Goal: Browse casually: Explore the website without a specific task or goal

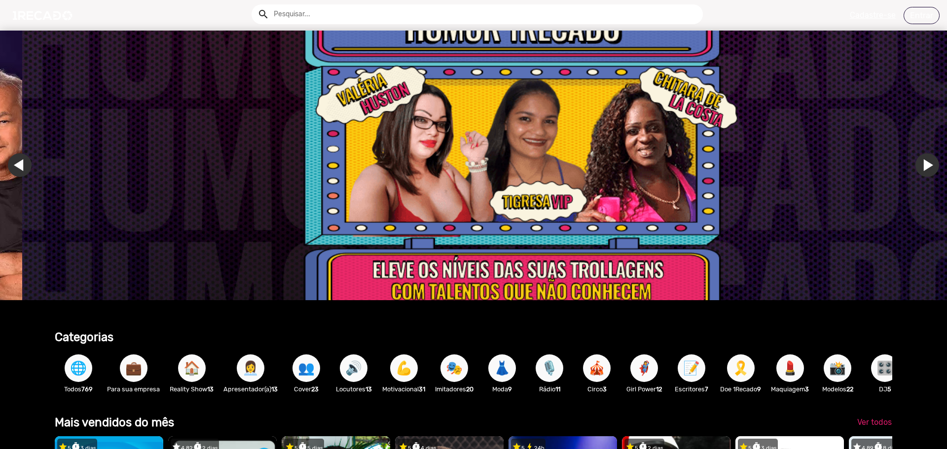
click at [75, 371] on span "🌐" at bounding box center [78, 369] width 17 height 28
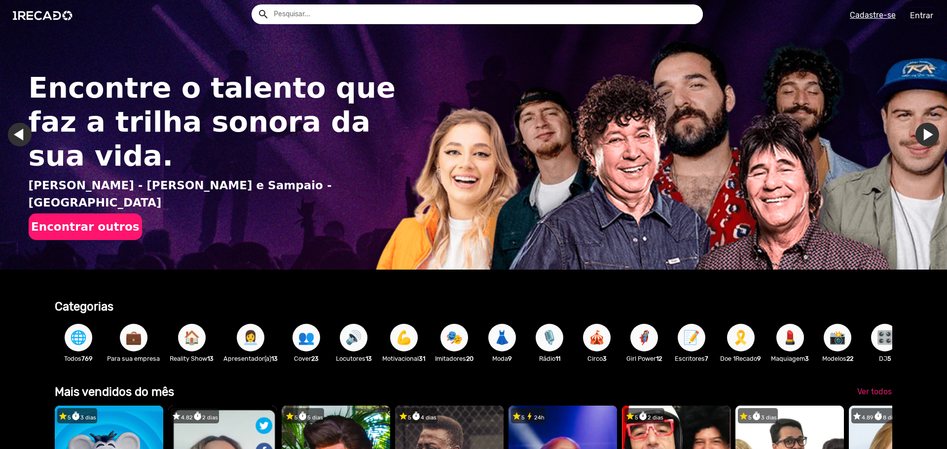
click at [77, 341] on span "🌐" at bounding box center [78, 338] width 17 height 28
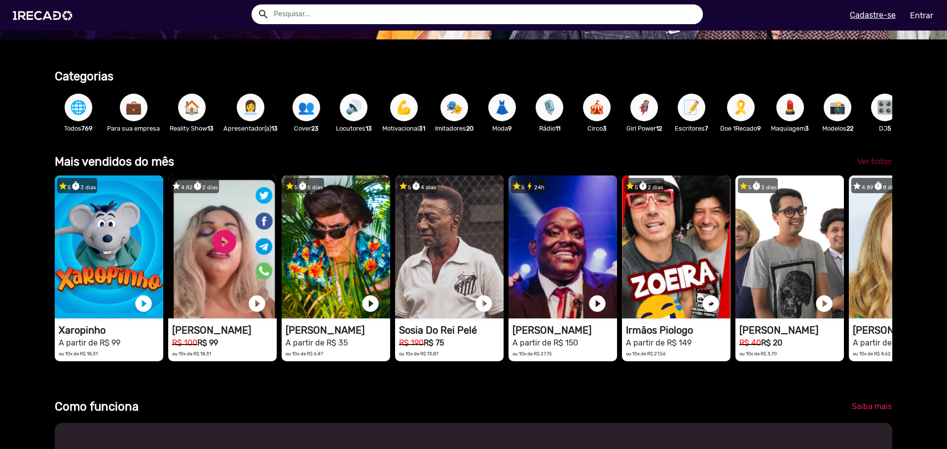
click at [874, 166] on span "Ver todos" at bounding box center [874, 161] width 35 height 9
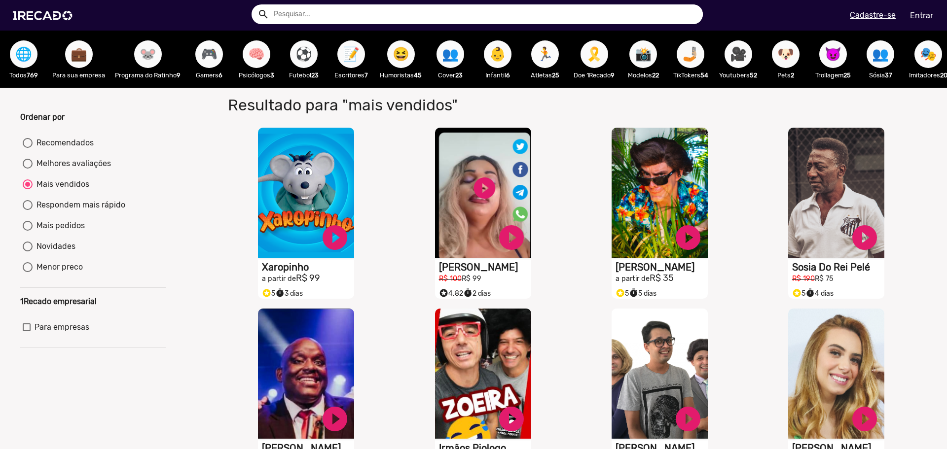
click at [30, 58] on span "🌐" at bounding box center [23, 54] width 17 height 28
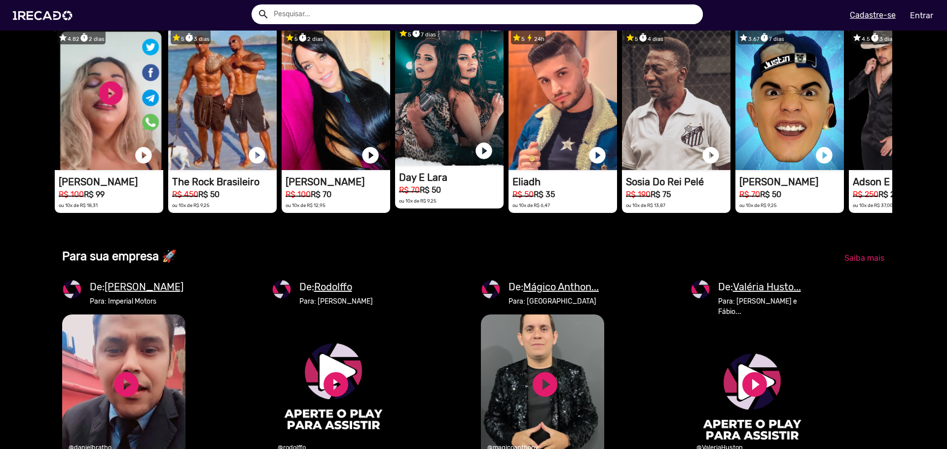
scroll to position [0, 940]
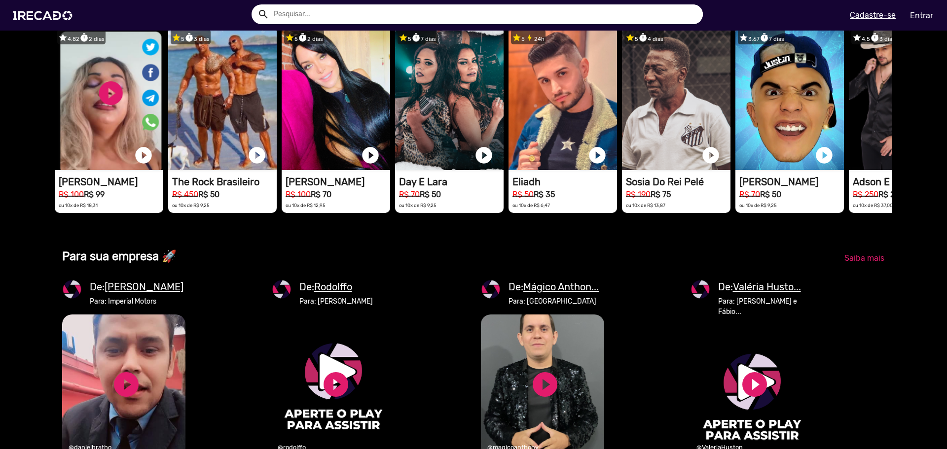
click at [869, 18] on span "Ver todos" at bounding box center [874, 12] width 35 height 9
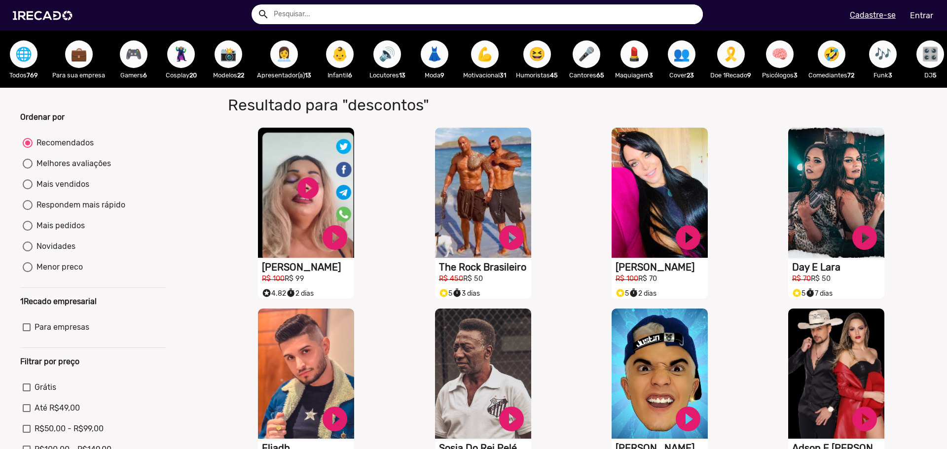
click at [136, 52] on span "🎮" at bounding box center [133, 54] width 17 height 28
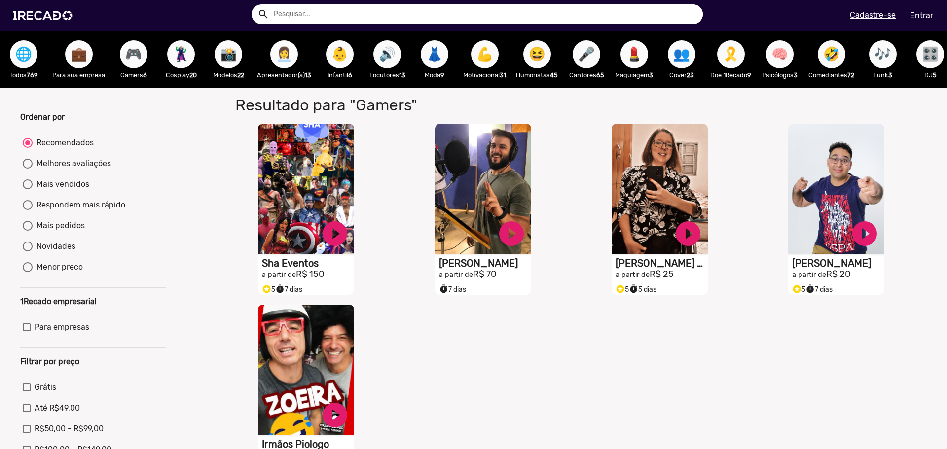
click at [293, 65] on span "👩‍💼" at bounding box center [284, 54] width 17 height 28
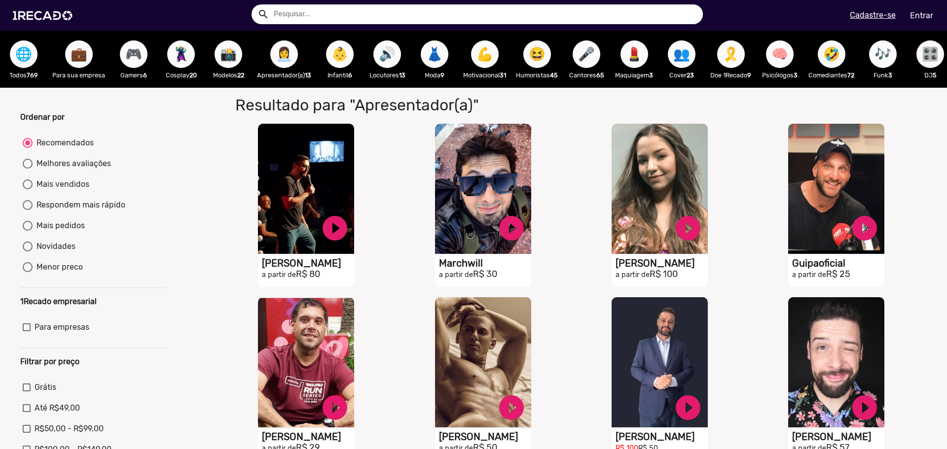
click at [348, 57] on span "👶" at bounding box center [339, 54] width 17 height 28
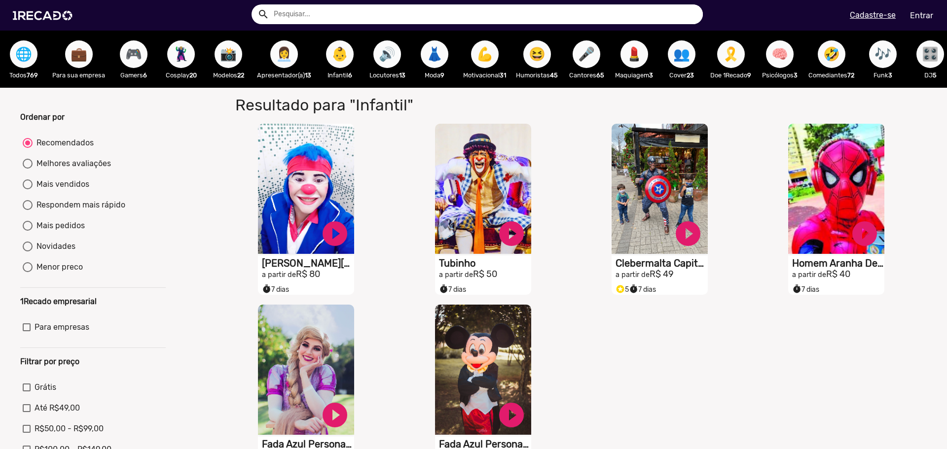
click at [385, 52] on span "🔊" at bounding box center [387, 54] width 17 height 28
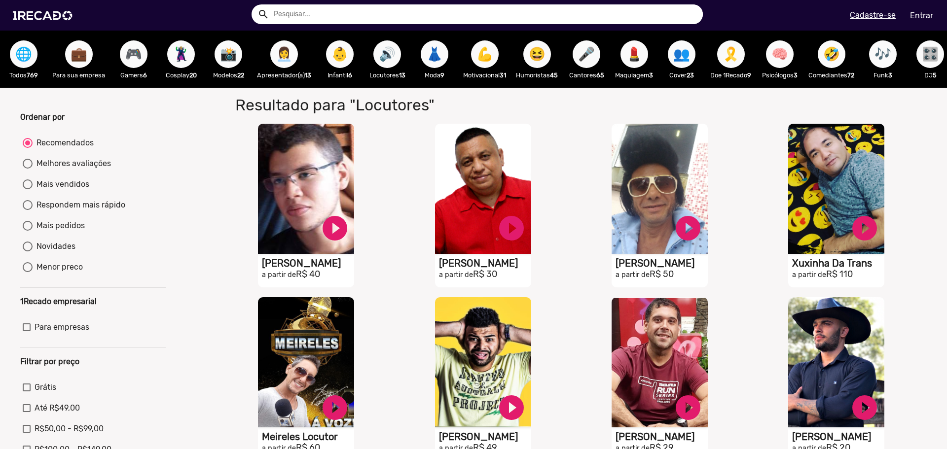
click at [446, 56] on button "👗" at bounding box center [435, 54] width 28 height 28
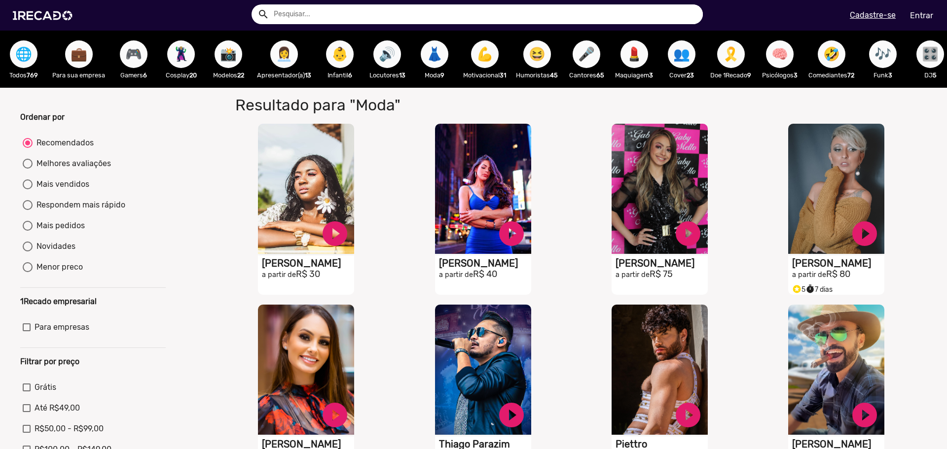
click at [539, 52] on span "😆" at bounding box center [537, 54] width 17 height 28
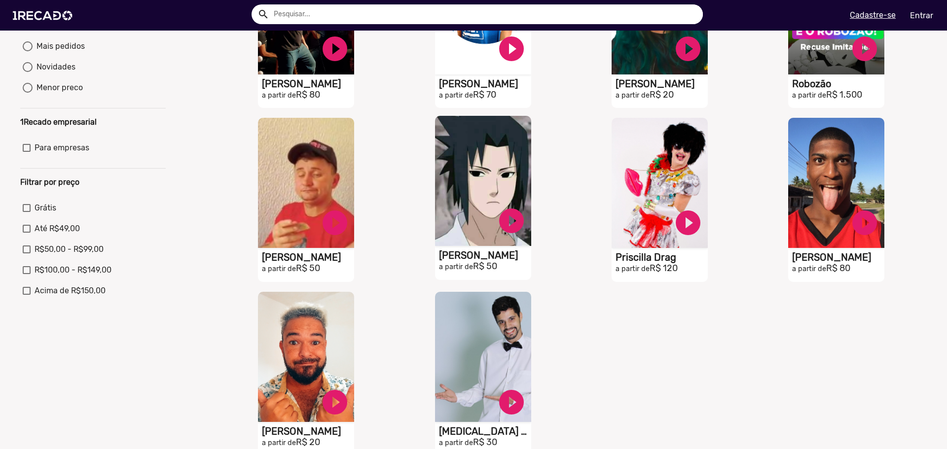
scroll to position [178, 0]
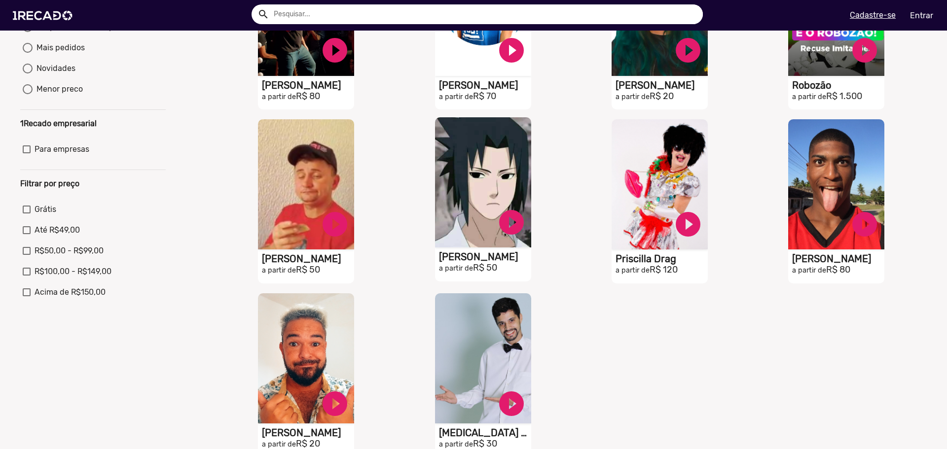
click at [354, 76] on video "S1RECADO vídeos dedicados para fãs e empresas" at bounding box center [306, 11] width 96 height 130
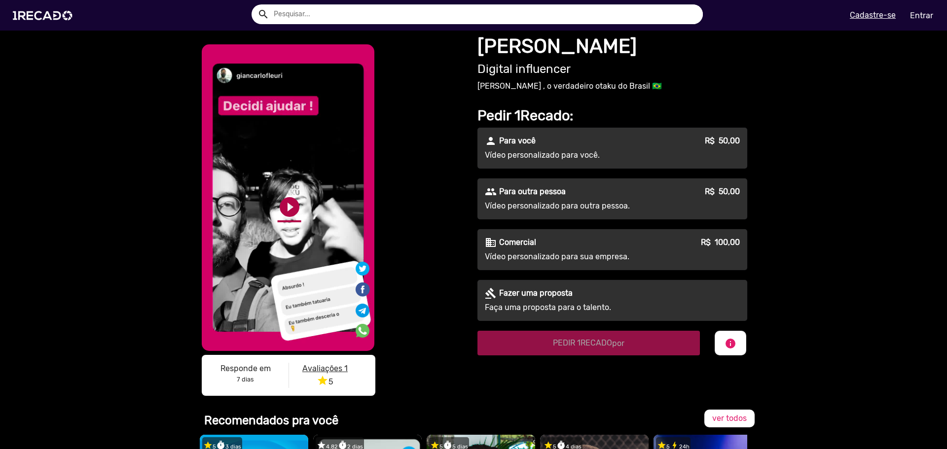
click at [289, 210] on link "play_circle_filled" at bounding box center [290, 207] width 24 height 24
click at [283, 209] on link "pause_circle" at bounding box center [290, 207] width 24 height 24
click at [549, 140] on div "person Para você R$ 50,00" at bounding box center [612, 141] width 255 height 12
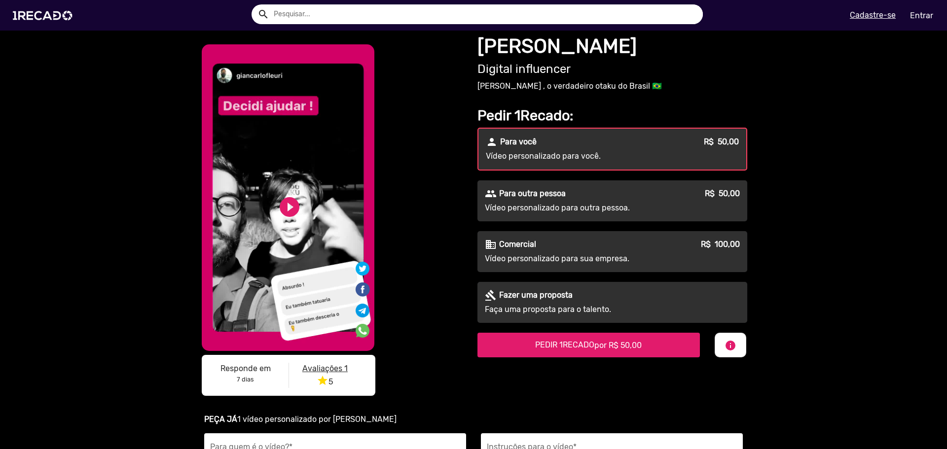
click at [560, 178] on div "person Para você R$ 50,00 Vídeo personalizado para você. people Para outra pess…" at bounding box center [612, 225] width 270 height 195
click at [567, 185] on div "people Para outra pessoa R$ 50,00 Vídeo personalizado para outra pessoa." at bounding box center [612, 201] width 270 height 41
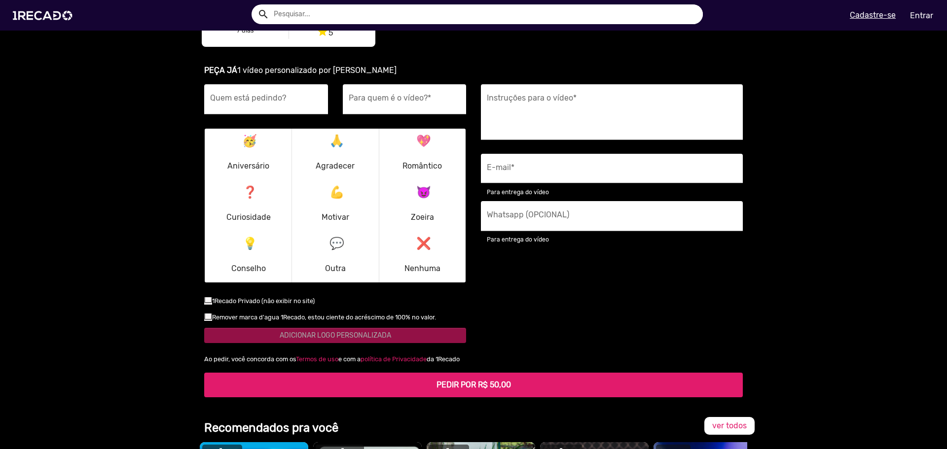
scroll to position [329, 0]
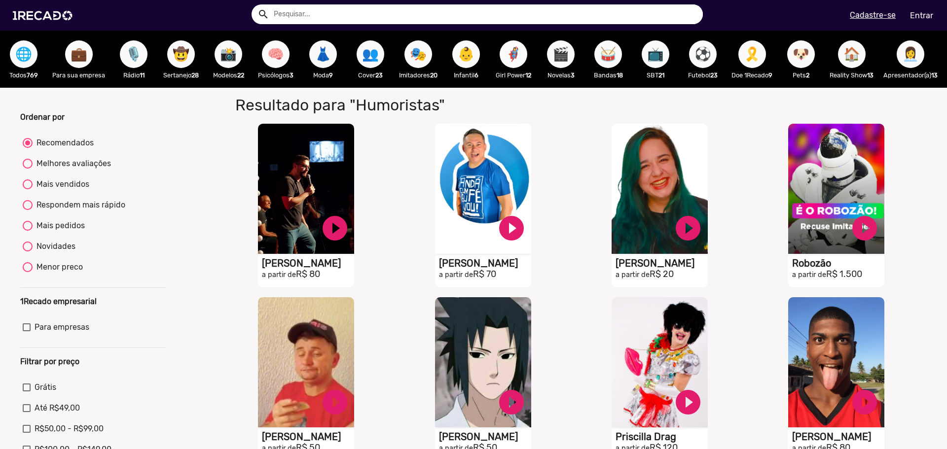
click at [525, 49] on button "🦸‍♀️" at bounding box center [514, 54] width 28 height 28
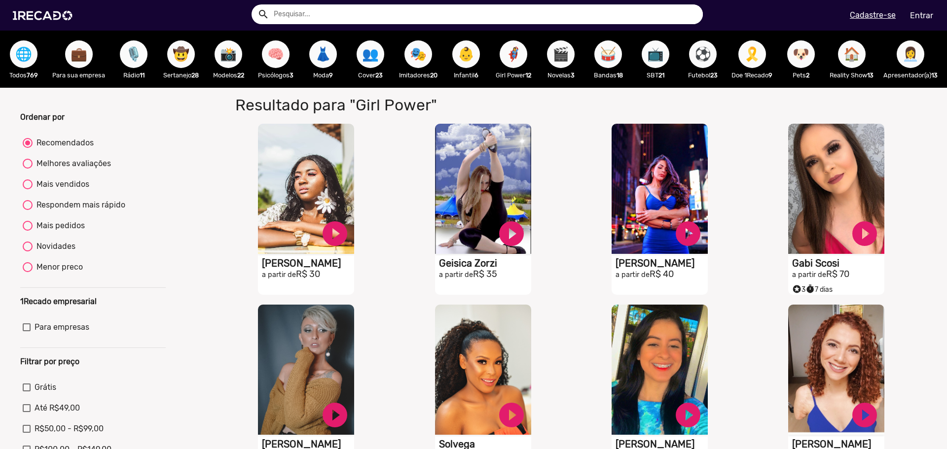
click at [562, 53] on span "🎬" at bounding box center [560, 54] width 17 height 28
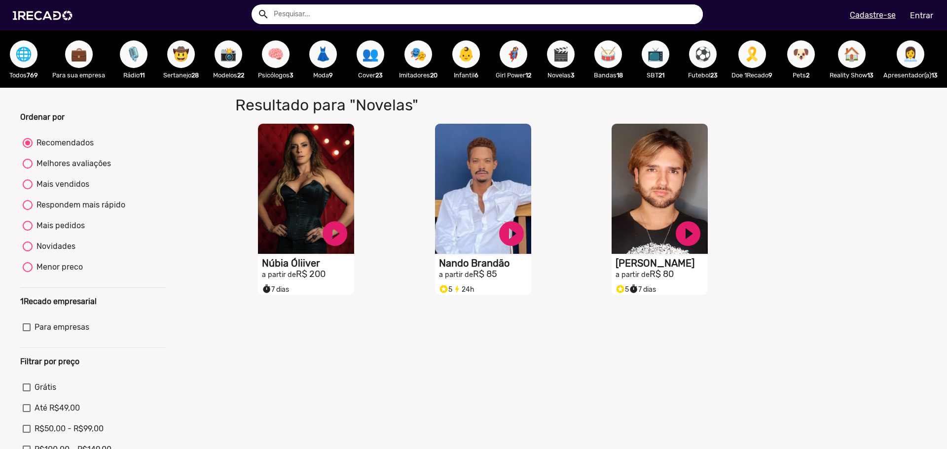
click at [609, 47] on span "🥁" at bounding box center [608, 54] width 17 height 28
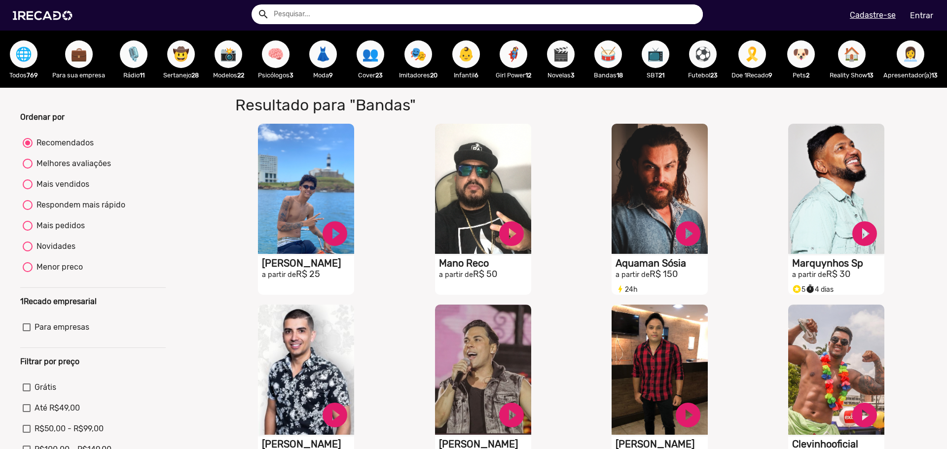
click at [652, 59] on span "📺" at bounding box center [655, 54] width 17 height 28
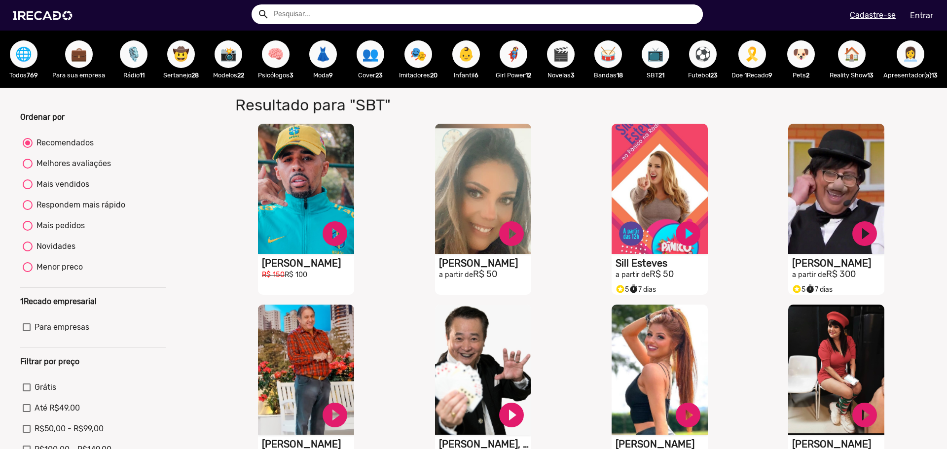
click at [711, 50] on span "⚽" at bounding box center [703, 54] width 17 height 28
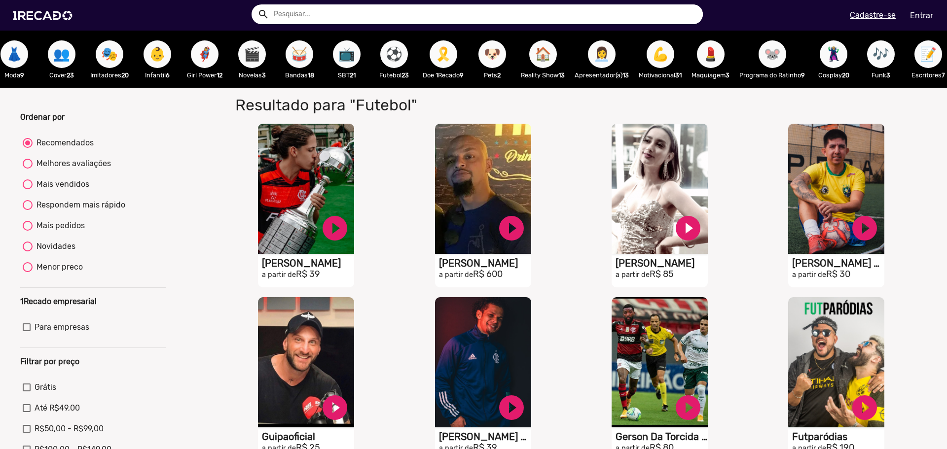
scroll to position [0, 313]
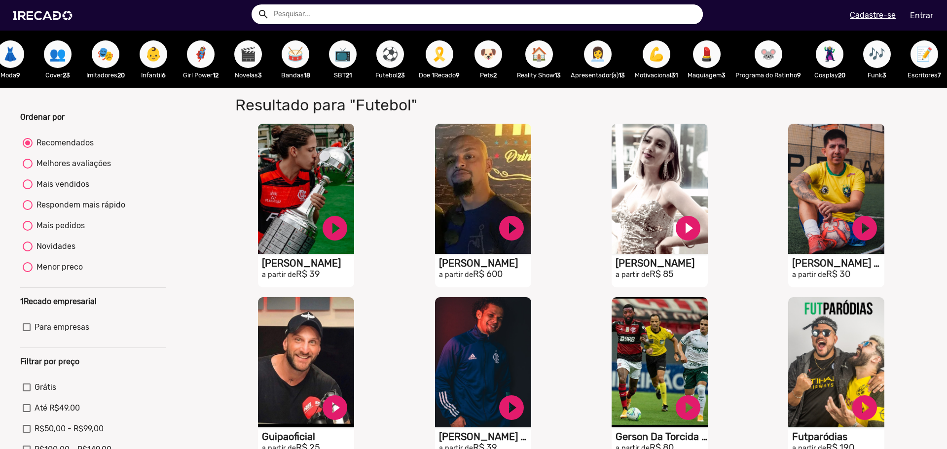
click at [497, 59] on span "🐶" at bounding box center [488, 54] width 17 height 28
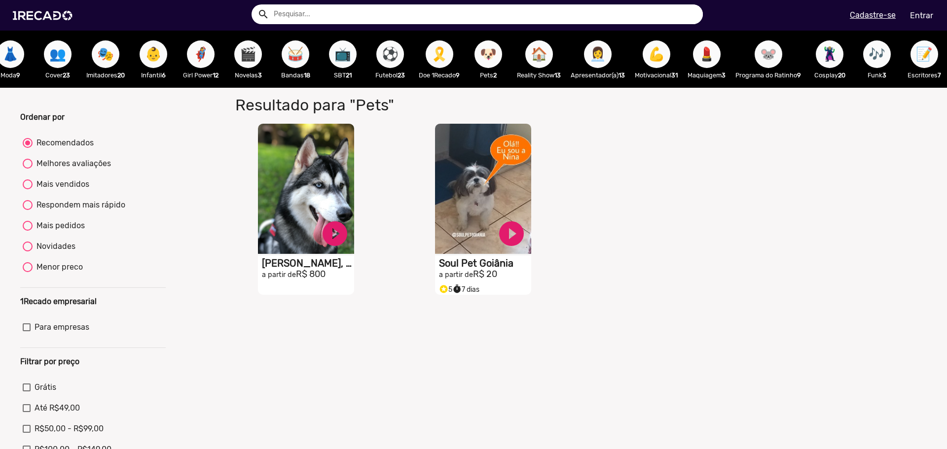
click at [443, 50] on span "🎗️" at bounding box center [439, 54] width 17 height 28
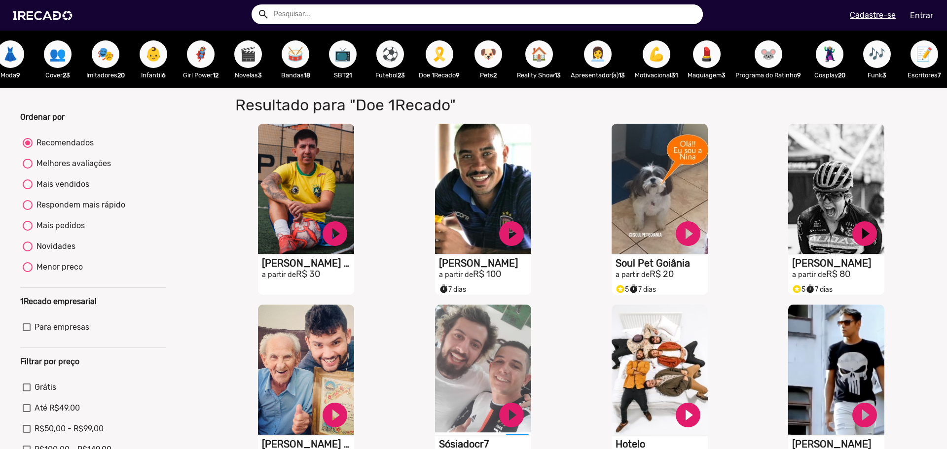
click at [661, 47] on span "💪" at bounding box center [656, 54] width 17 height 28
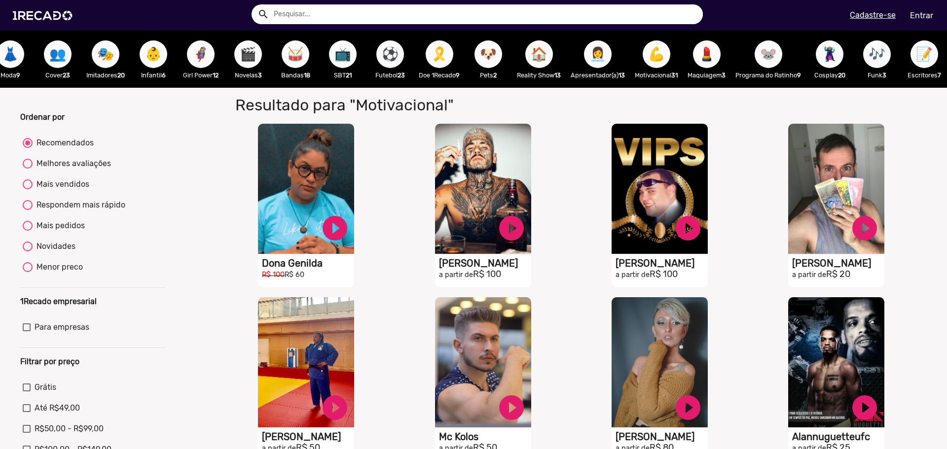
click at [777, 43] on span "🐭" at bounding box center [768, 54] width 17 height 28
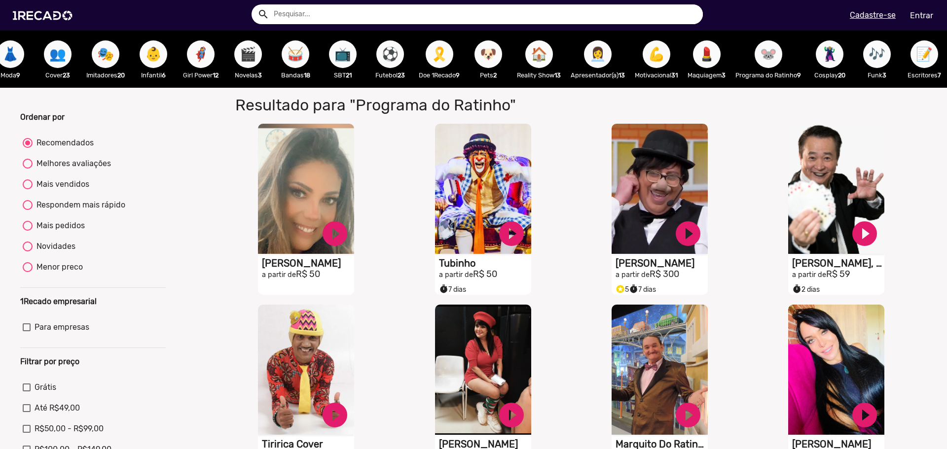
click at [837, 50] on span "🦹🏼‍♀️" at bounding box center [829, 54] width 17 height 28
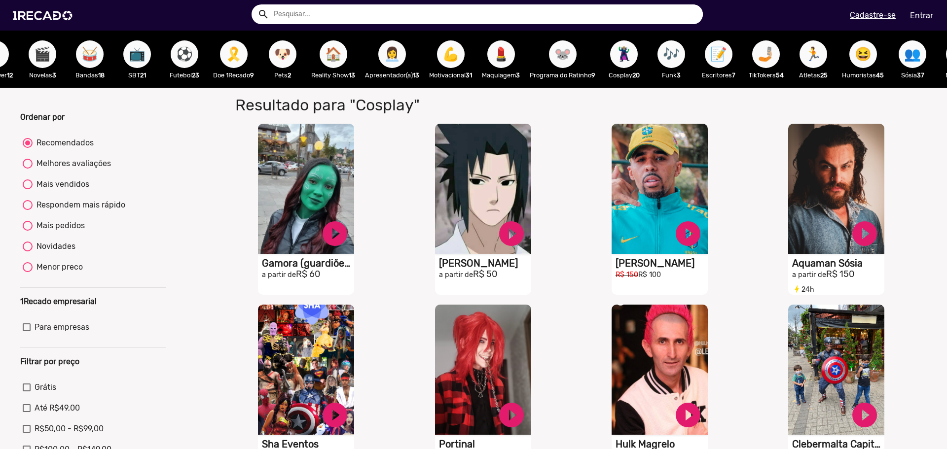
scroll to position [0, 520]
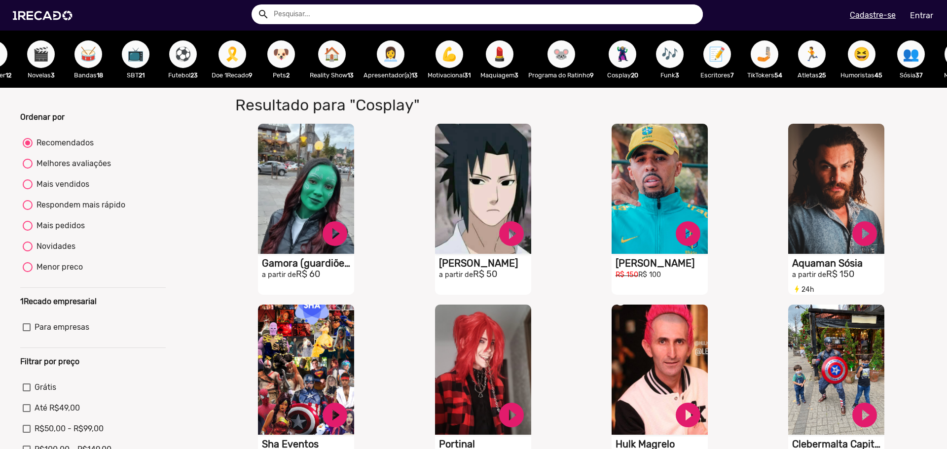
click at [677, 54] on span "🎶" at bounding box center [669, 54] width 17 height 28
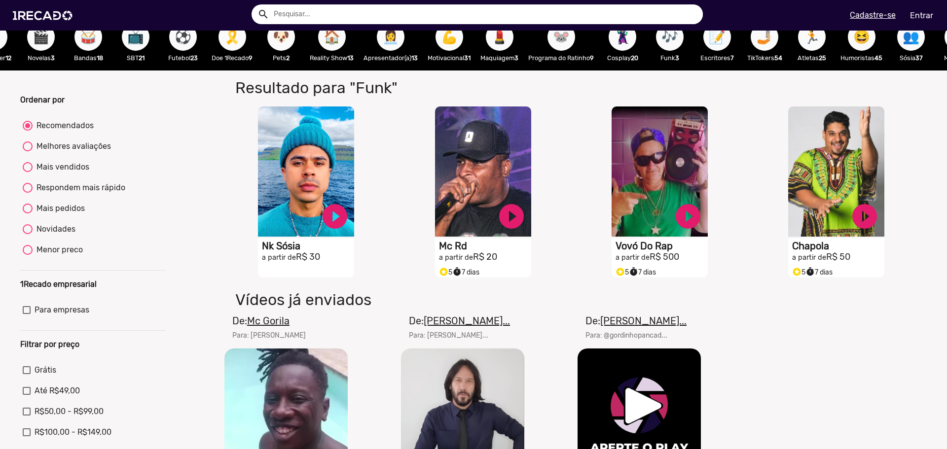
scroll to position [132, 0]
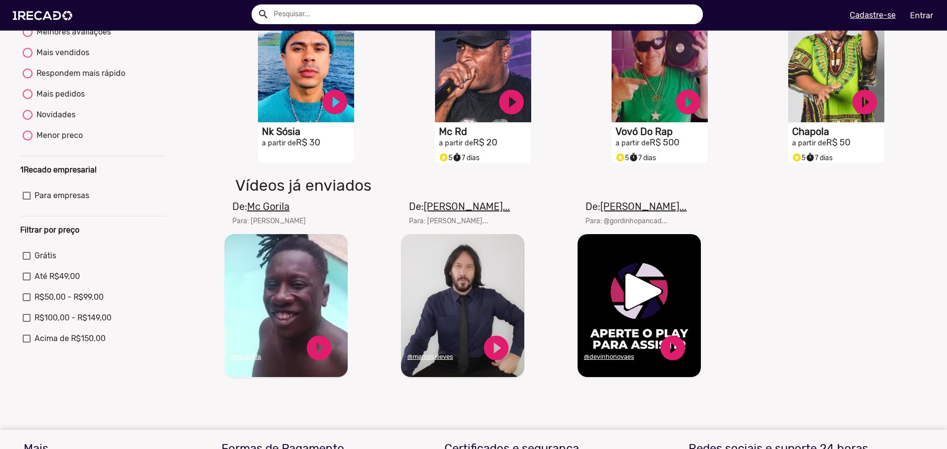
click at [260, 213] on u "Mc Gorila" at bounding box center [268, 207] width 42 height 12
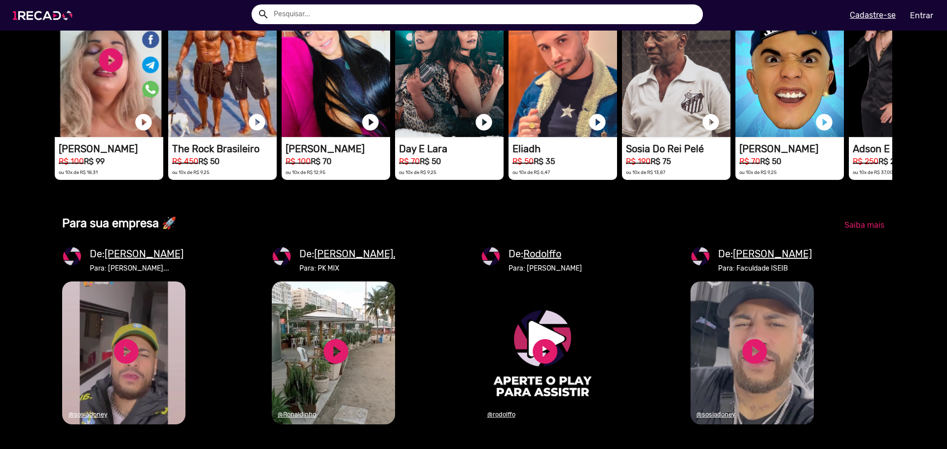
scroll to position [0, 940]
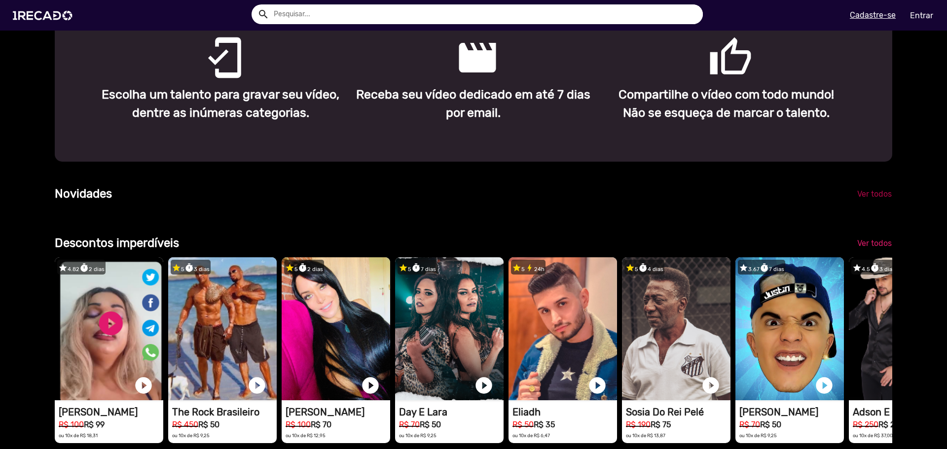
click at [859, 199] on span "Ver todos" at bounding box center [874, 193] width 35 height 9
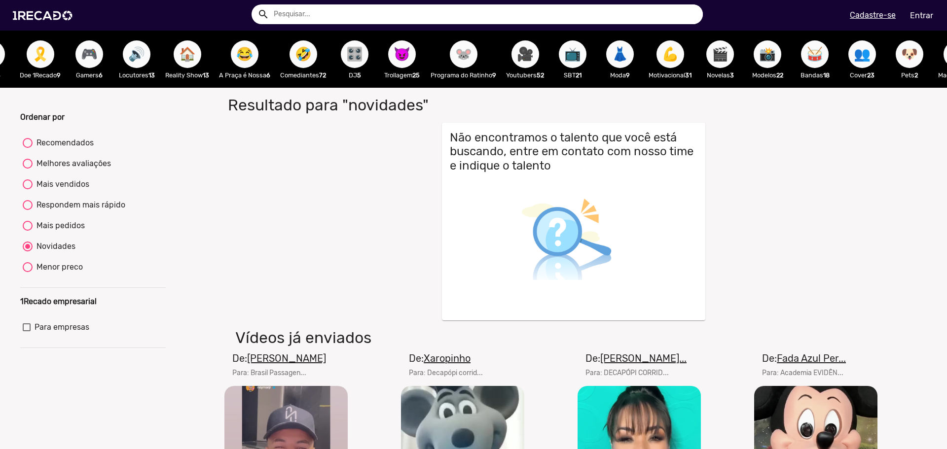
click at [534, 55] on span "🎥" at bounding box center [525, 54] width 17 height 28
radio input "true"
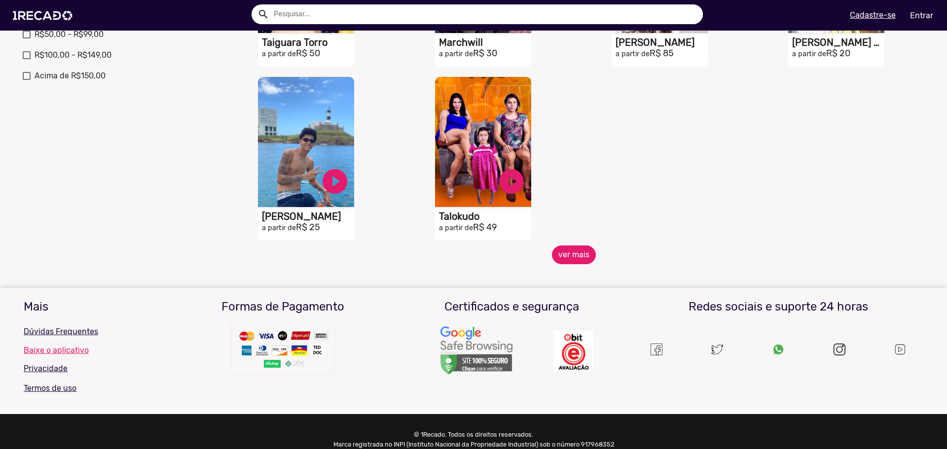
click at [581, 264] on button "ver mais" at bounding box center [574, 255] width 44 height 19
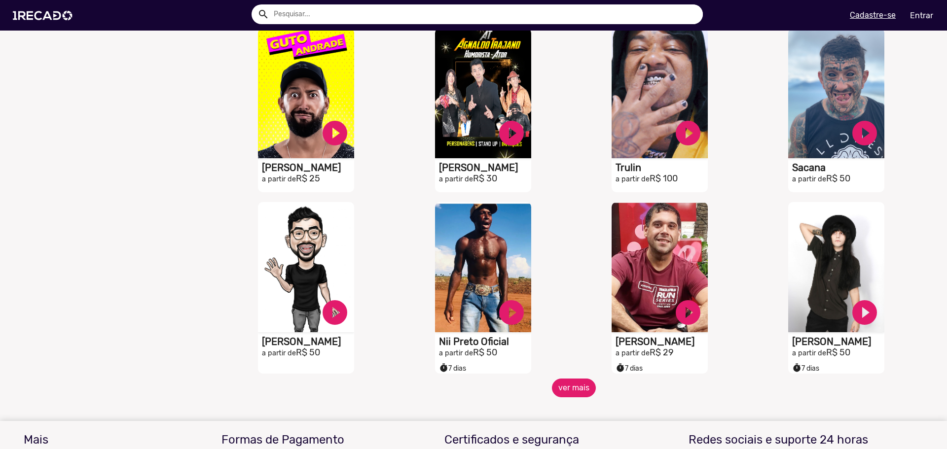
scroll to position [625, 0]
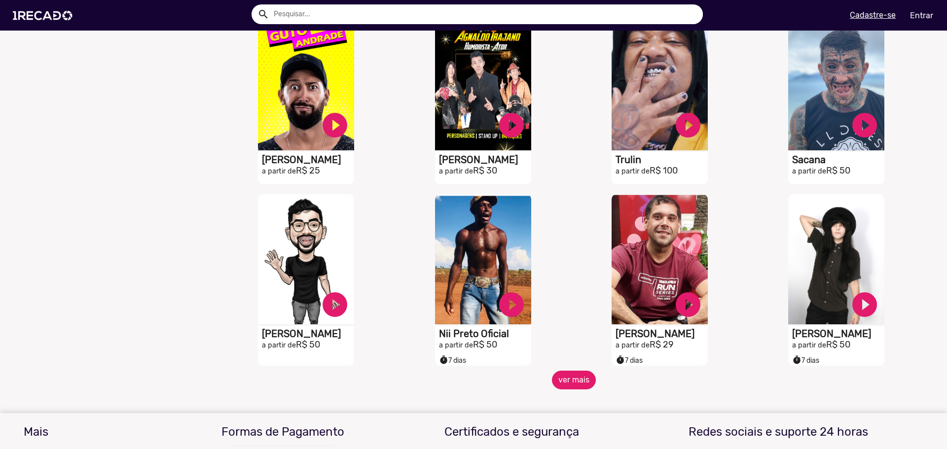
click at [577, 387] on button "ver mais" at bounding box center [574, 380] width 44 height 19
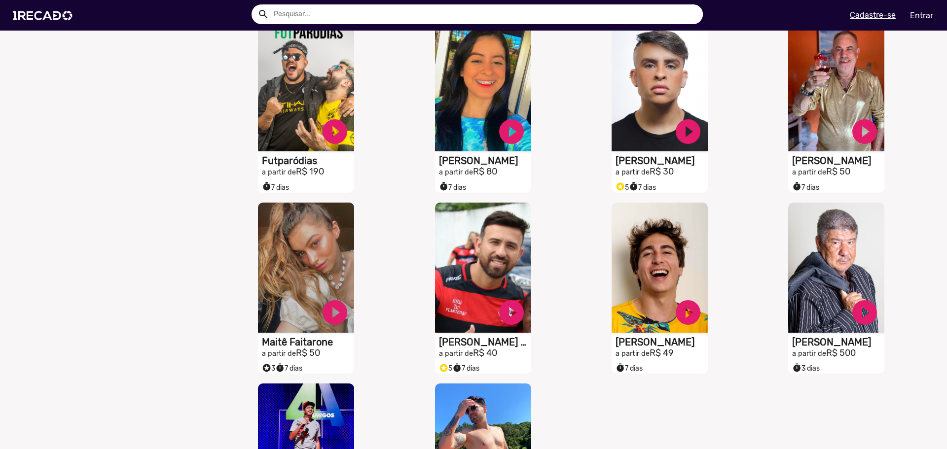
scroll to position [987, 0]
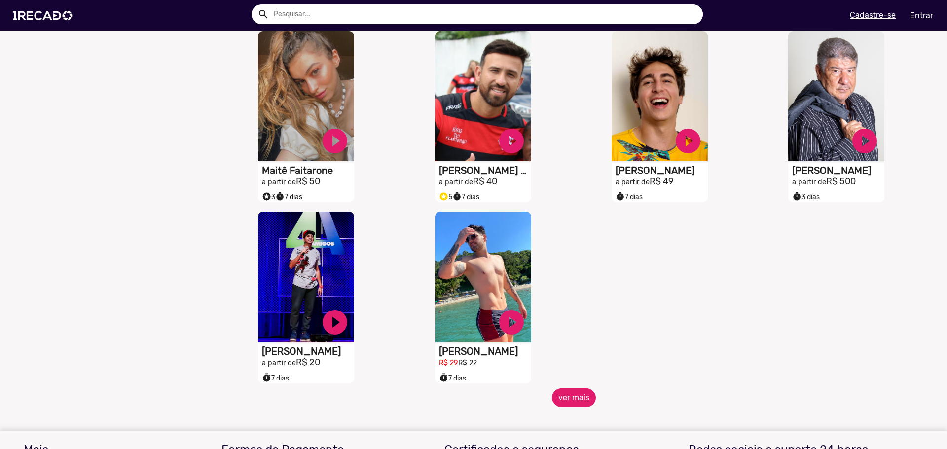
click at [565, 407] on button "ver mais" at bounding box center [574, 398] width 44 height 19
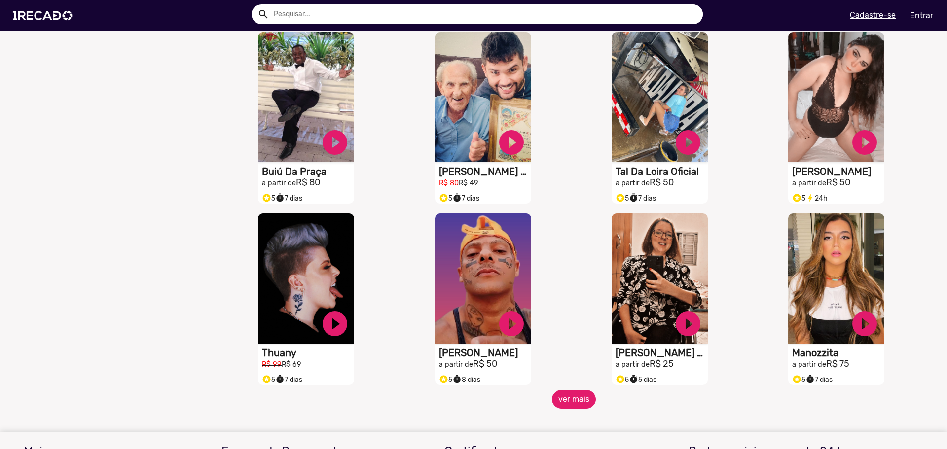
click at [578, 409] on button "ver mais" at bounding box center [574, 399] width 44 height 19
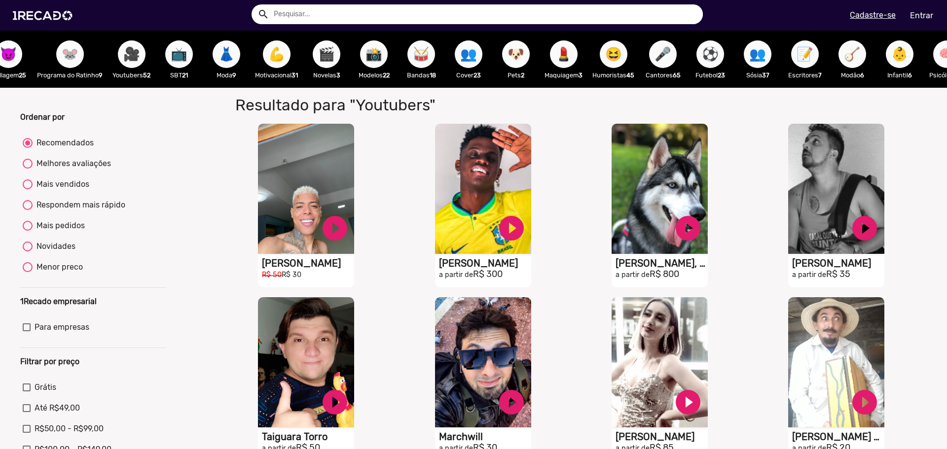
scroll to position [0, 731]
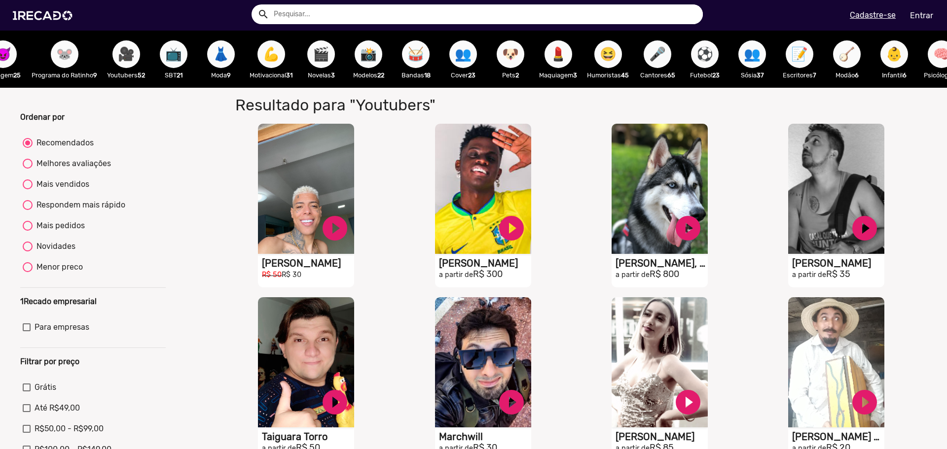
click at [616, 51] on span "😆" at bounding box center [608, 54] width 17 height 28
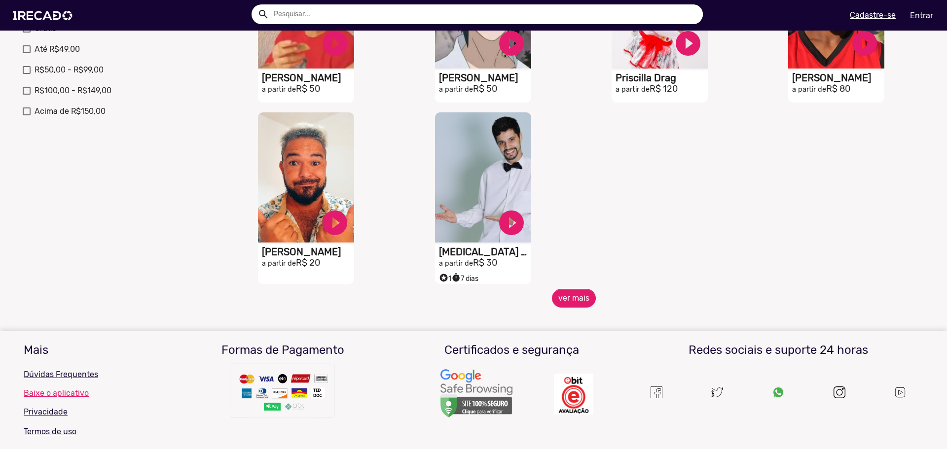
scroll to position [362, 0]
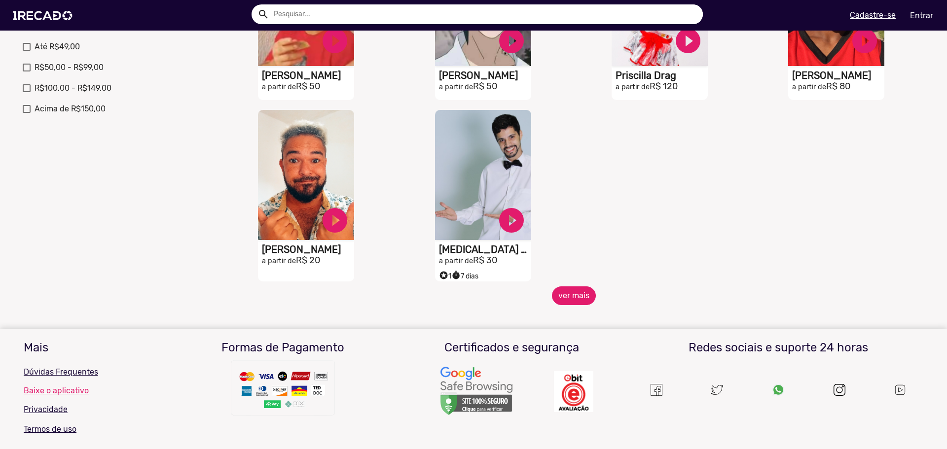
click at [577, 305] on button "ver mais" at bounding box center [574, 296] width 44 height 19
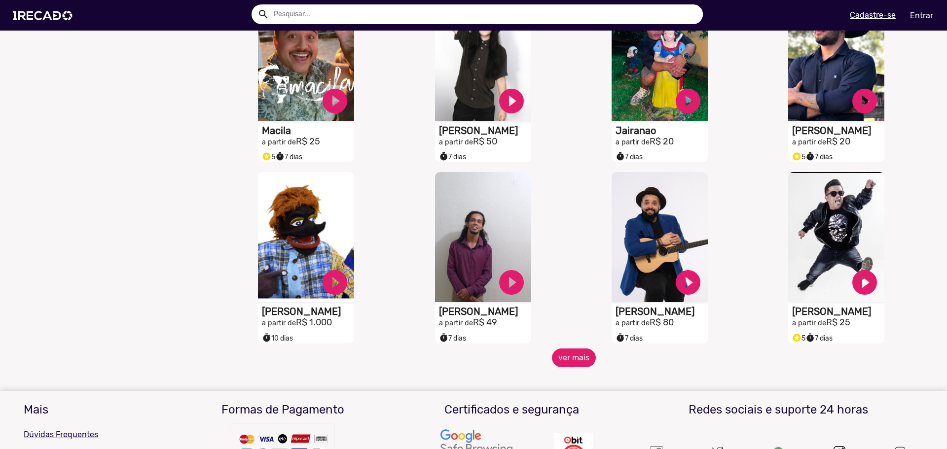
scroll to position [724, 0]
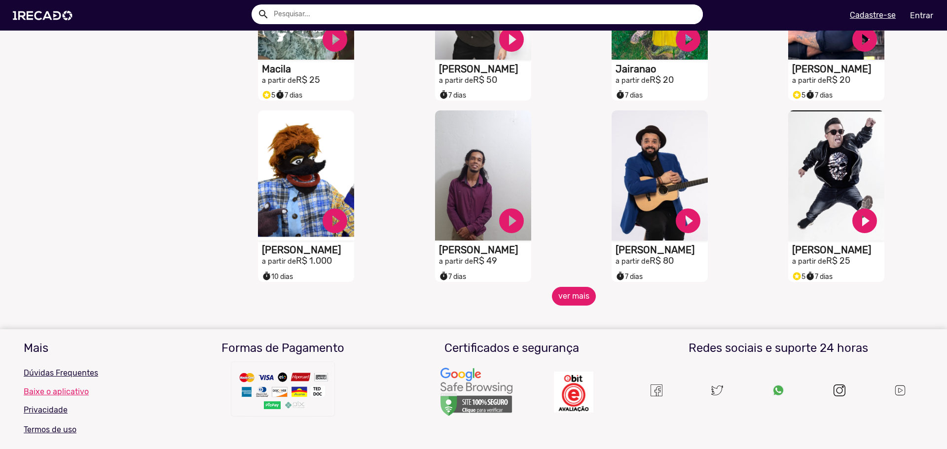
click at [584, 301] on button "ver mais" at bounding box center [574, 296] width 44 height 19
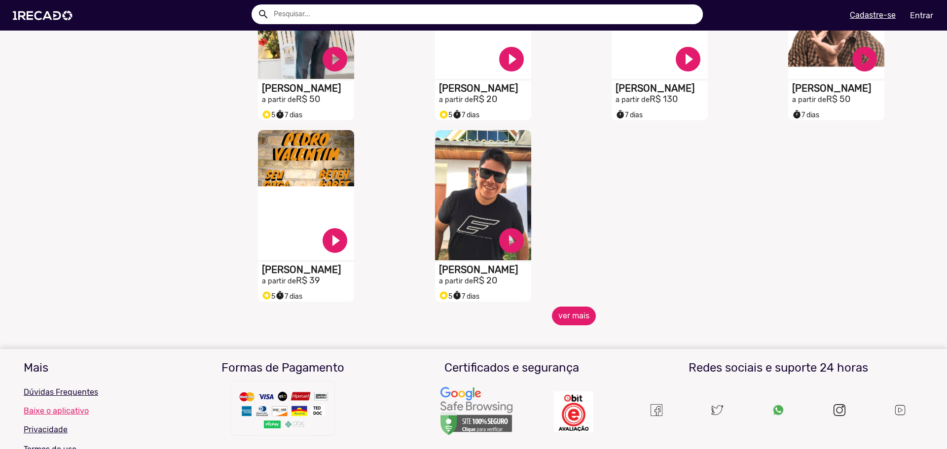
scroll to position [1249, 0]
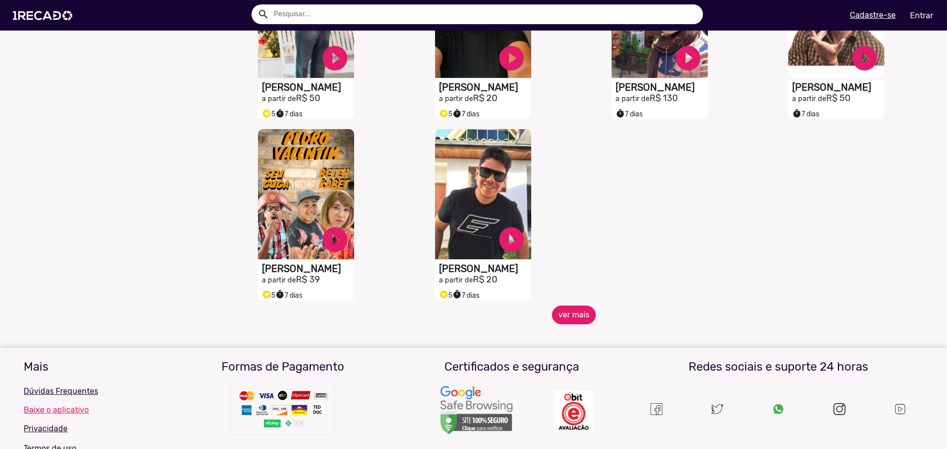
click at [582, 316] on button "ver mais" at bounding box center [574, 315] width 44 height 19
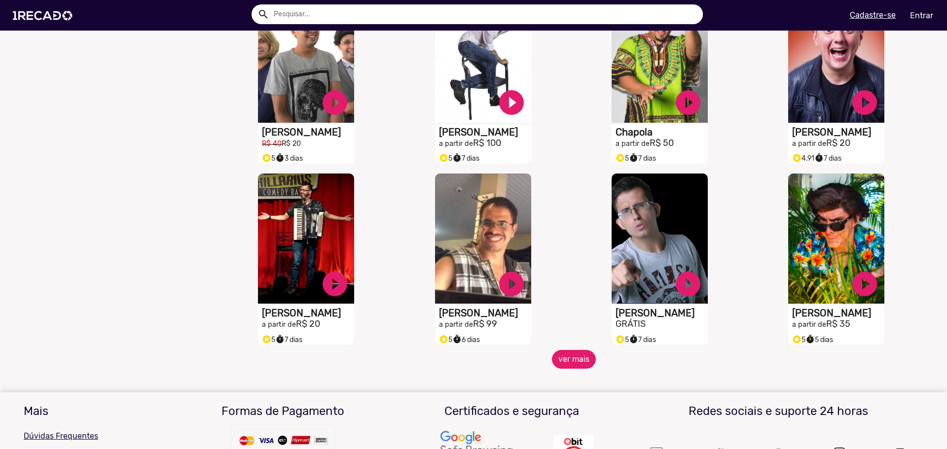
scroll to position [1578, 0]
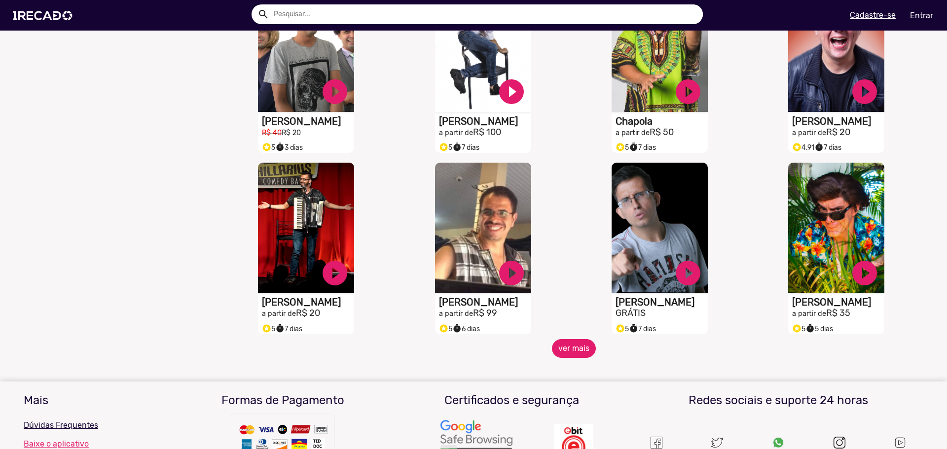
click at [577, 352] on button "ver mais" at bounding box center [574, 348] width 44 height 19
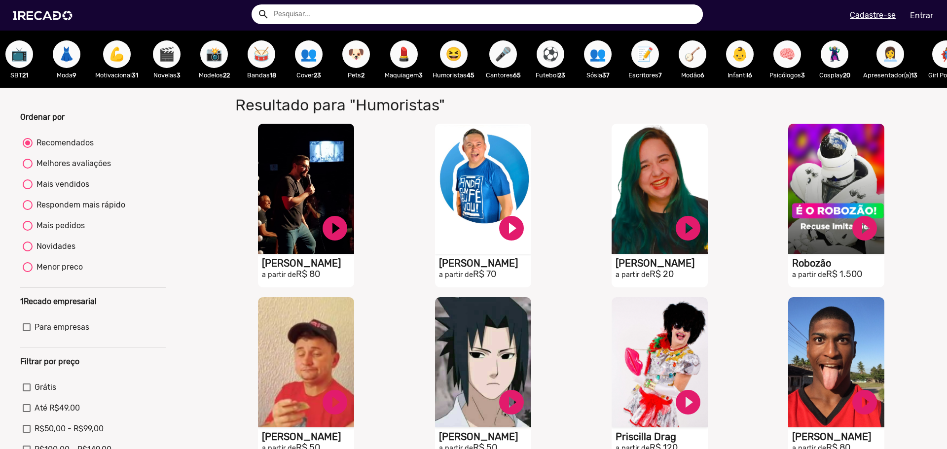
scroll to position [0, 886]
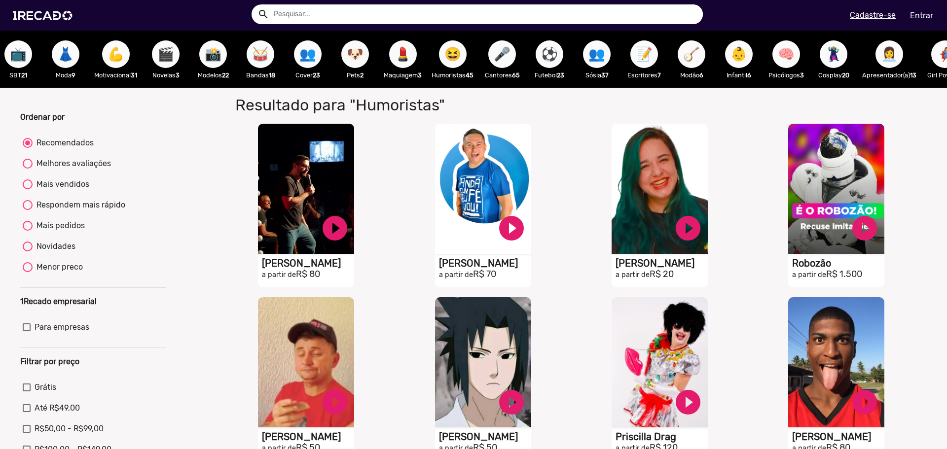
click at [508, 53] on span "🎤" at bounding box center [502, 54] width 17 height 28
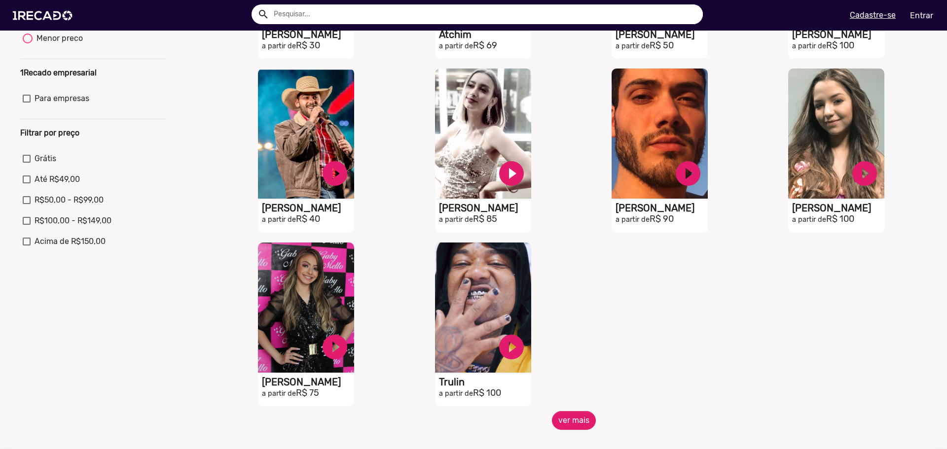
scroll to position [230, 0]
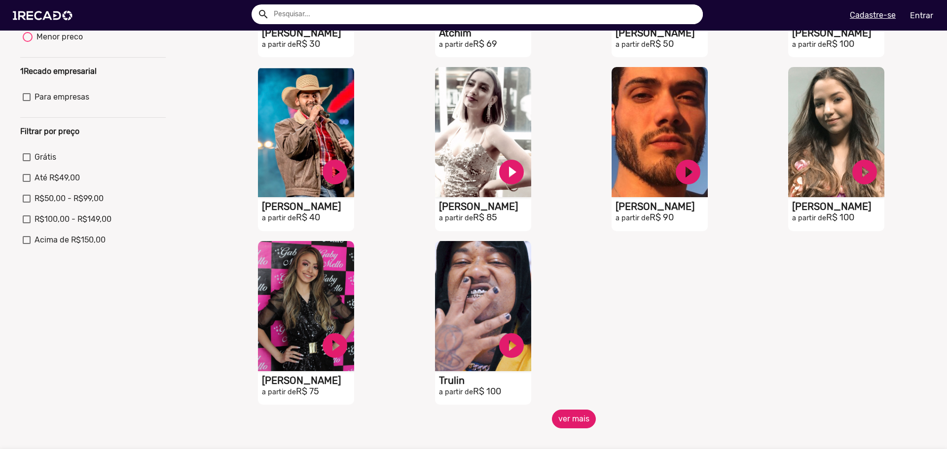
click at [583, 429] on button "ver mais" at bounding box center [574, 419] width 44 height 19
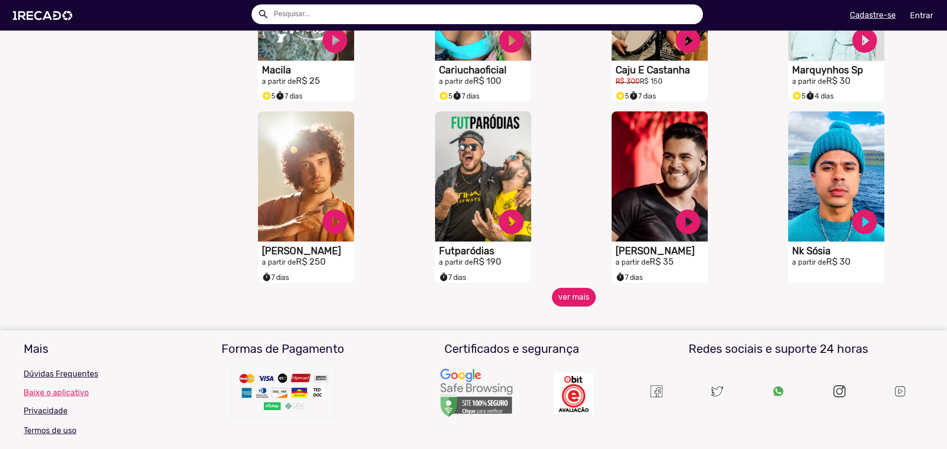
scroll to position [756, 0]
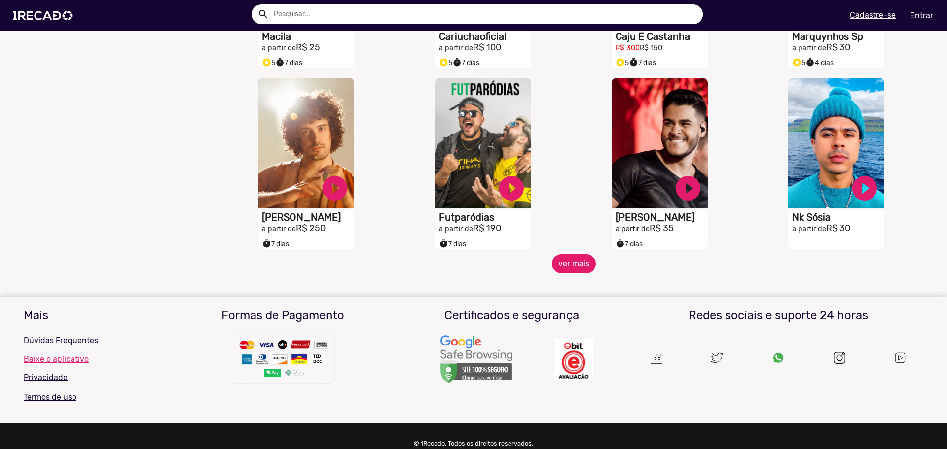
click at [574, 273] on button "ver mais" at bounding box center [574, 264] width 44 height 19
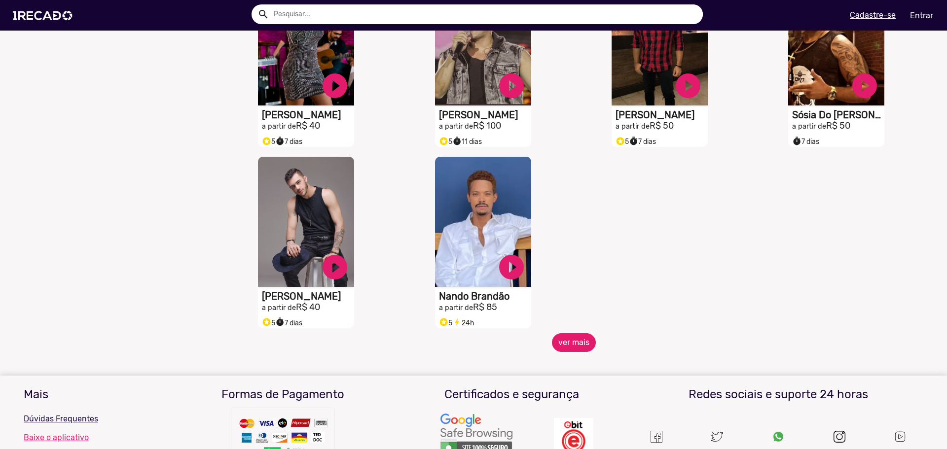
scroll to position [1249, 0]
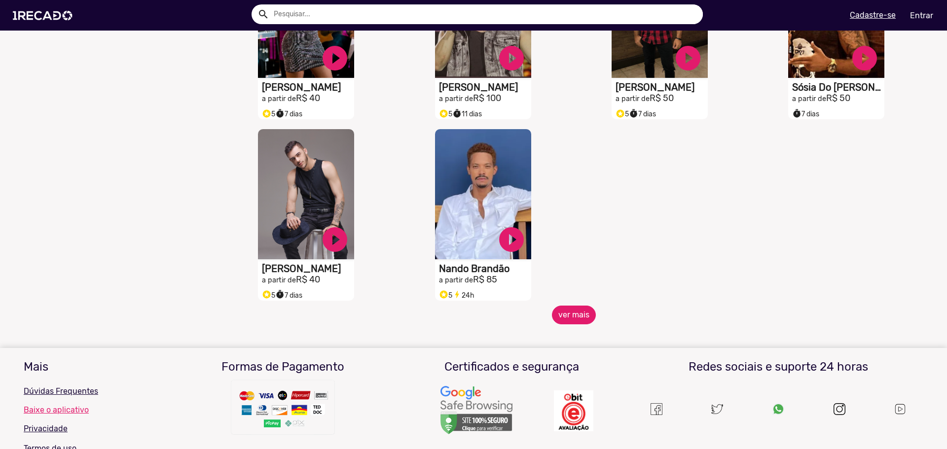
click at [563, 318] on button "ver mais" at bounding box center [574, 315] width 44 height 19
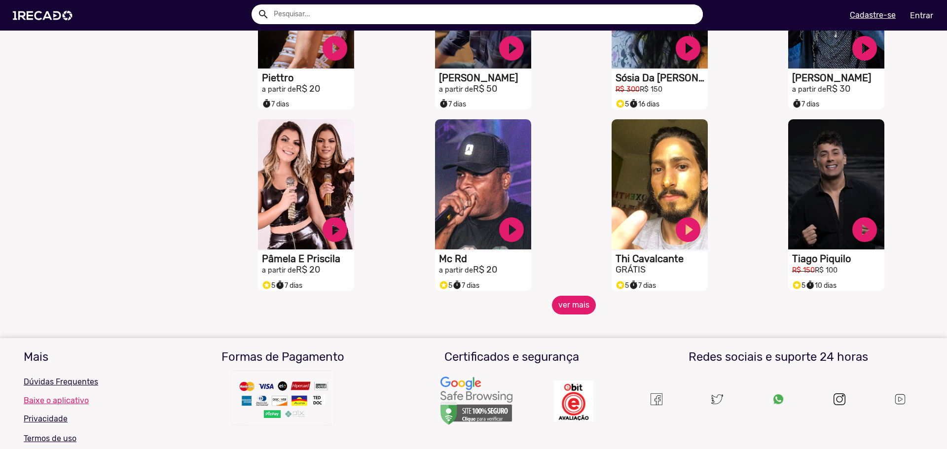
scroll to position [1677, 0]
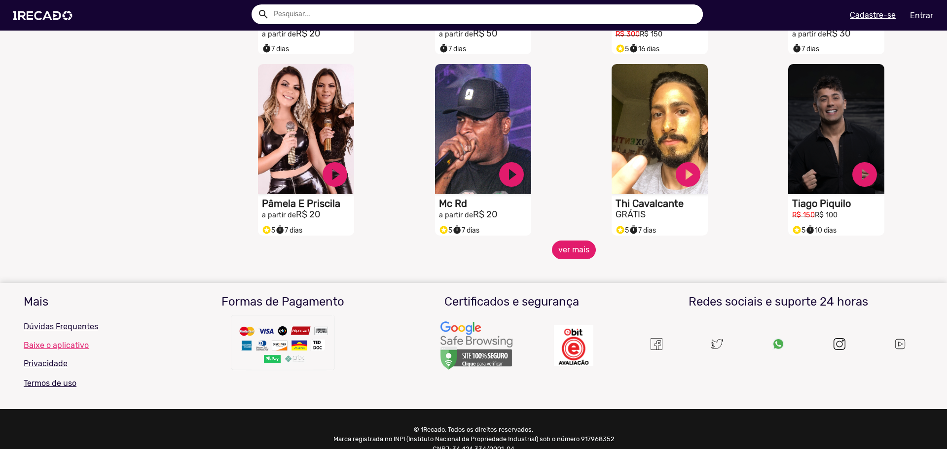
click at [564, 256] on button "ver mais" at bounding box center [574, 250] width 44 height 19
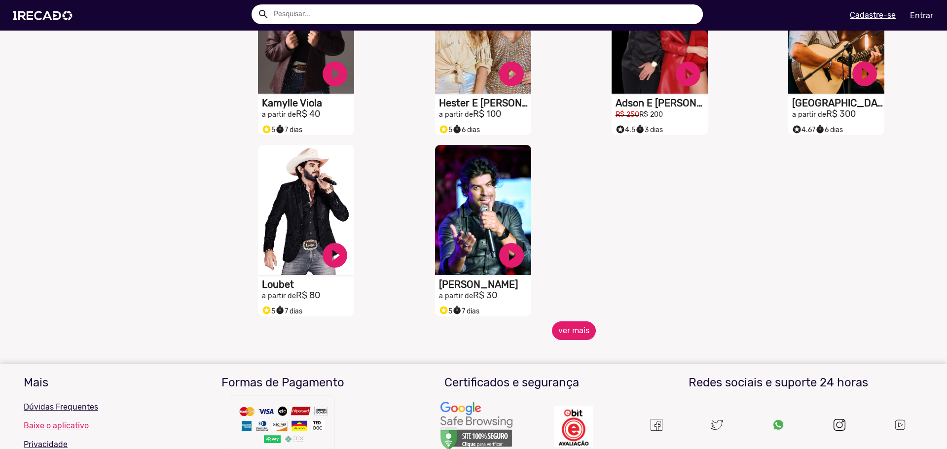
scroll to position [2170, 0]
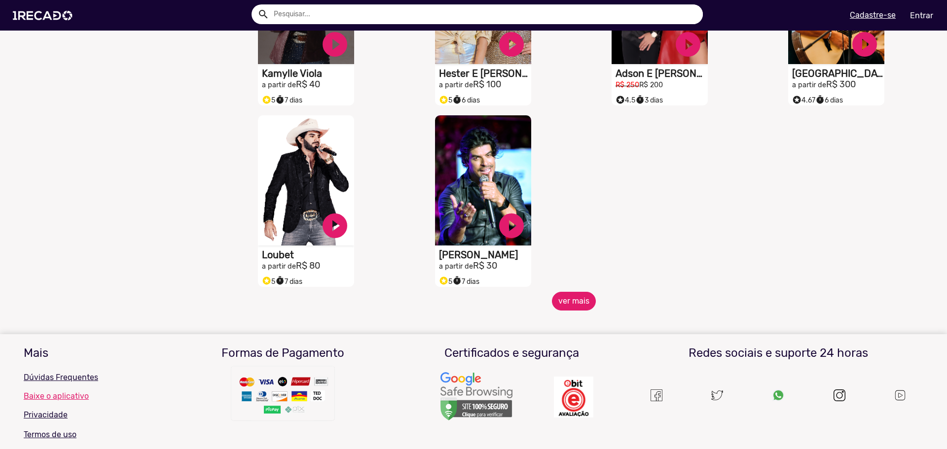
click at [563, 308] on button "ver mais" at bounding box center [574, 301] width 44 height 19
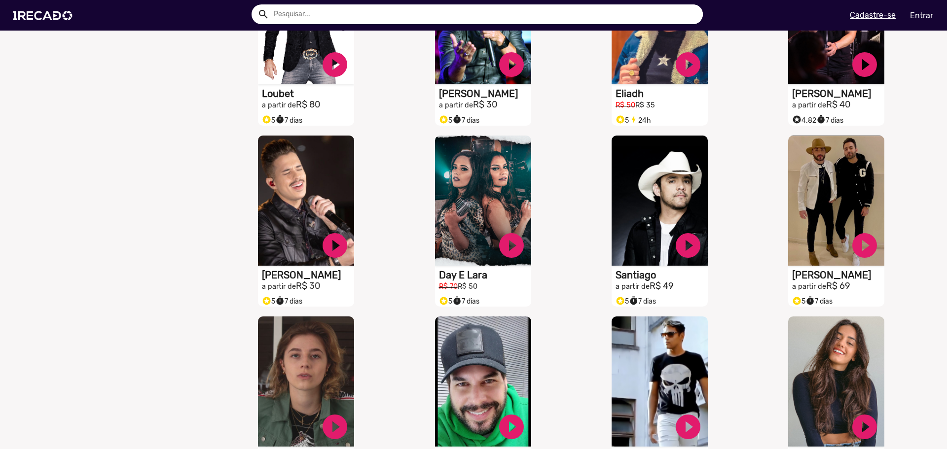
scroll to position [2466, 0]
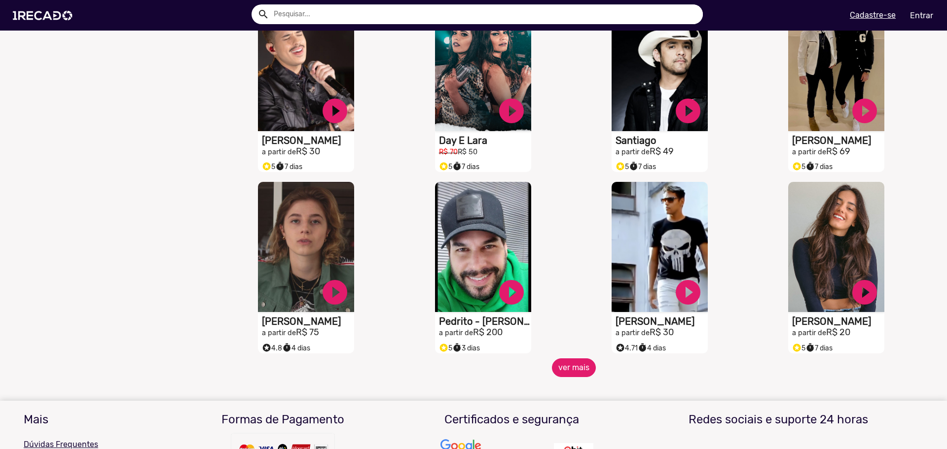
click at [574, 377] on button "ver mais" at bounding box center [574, 368] width 44 height 19
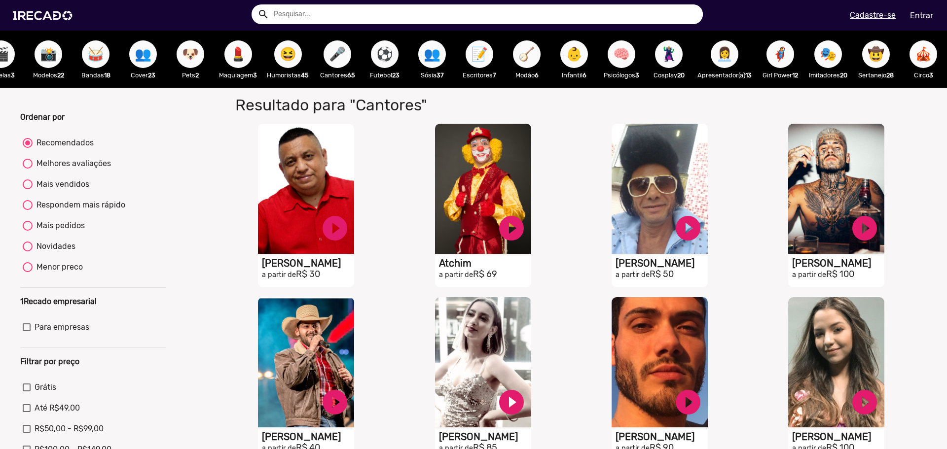
scroll to position [0, 1073]
click at [614, 56] on span "🧠" at bounding box center [621, 54] width 17 height 28
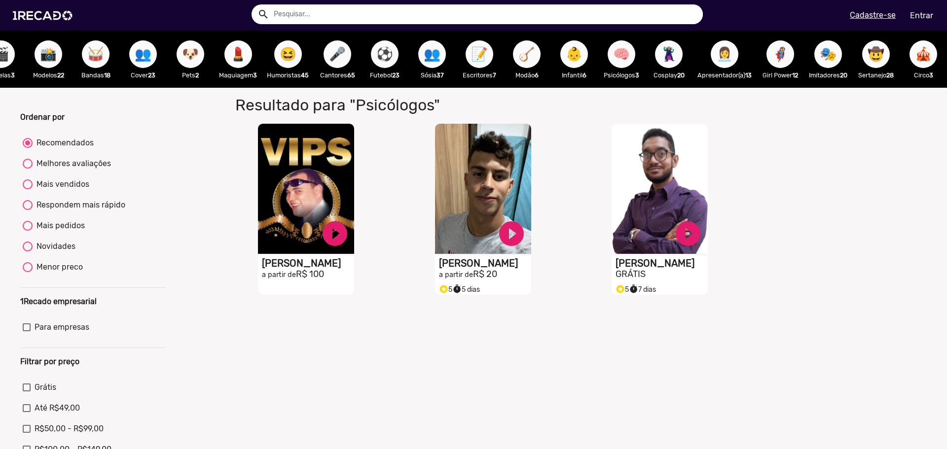
click at [718, 56] on span "👩‍💼" at bounding box center [724, 54] width 17 height 28
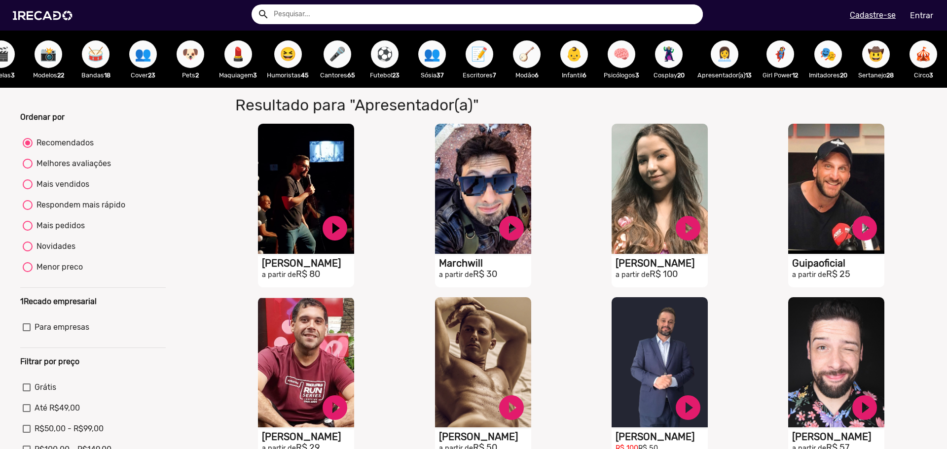
drag, startPoint x: 718, startPoint y: 56, endPoint x: 649, endPoint y: 113, distance: 89.7
click at [649, 113] on h1 "Resultado para "Apresentador(a)"" at bounding box center [456, 105] width 456 height 19
click at [918, 48] on span "🎪" at bounding box center [923, 54] width 17 height 28
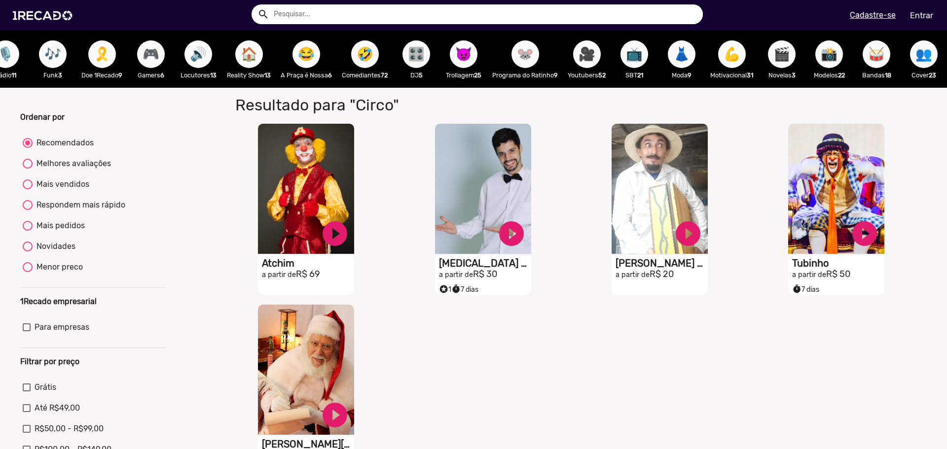
scroll to position [0, 274]
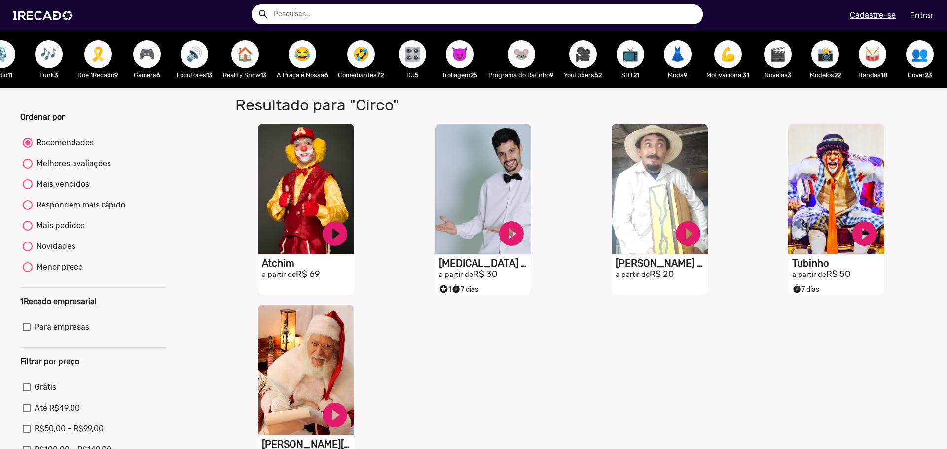
click at [468, 55] on span "😈" at bounding box center [459, 54] width 17 height 28
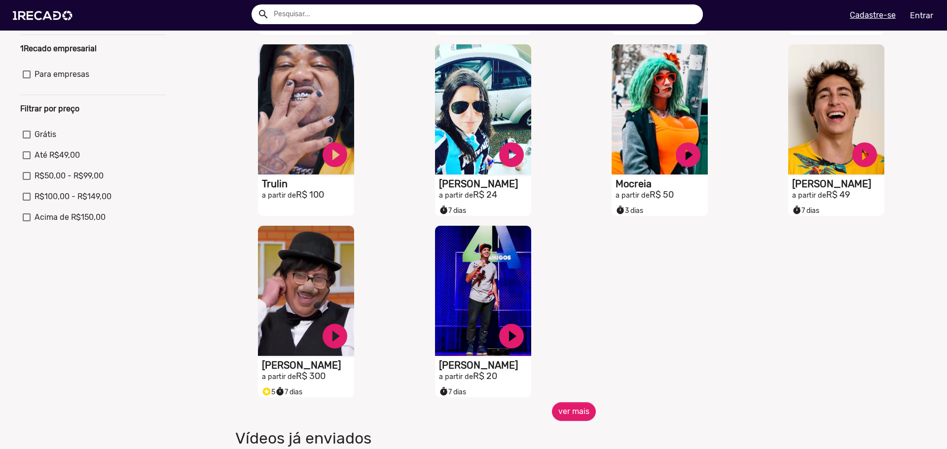
scroll to position [296, 0]
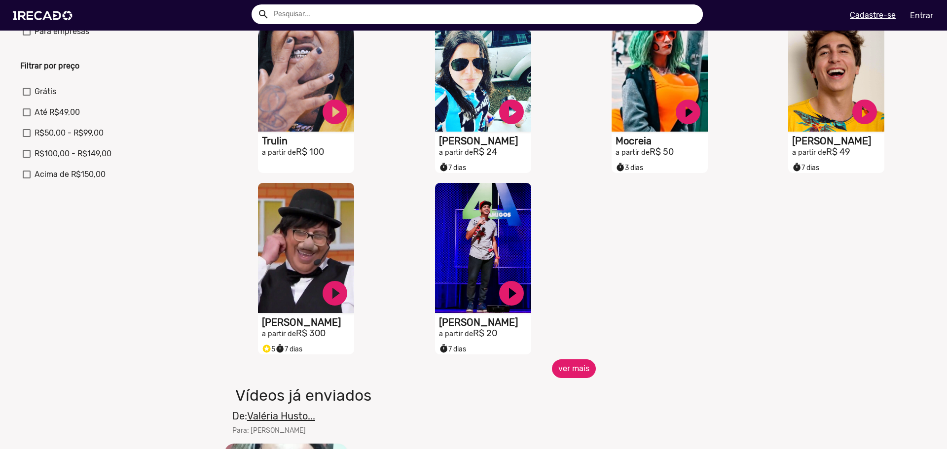
click at [570, 373] on button "ver mais" at bounding box center [574, 369] width 44 height 19
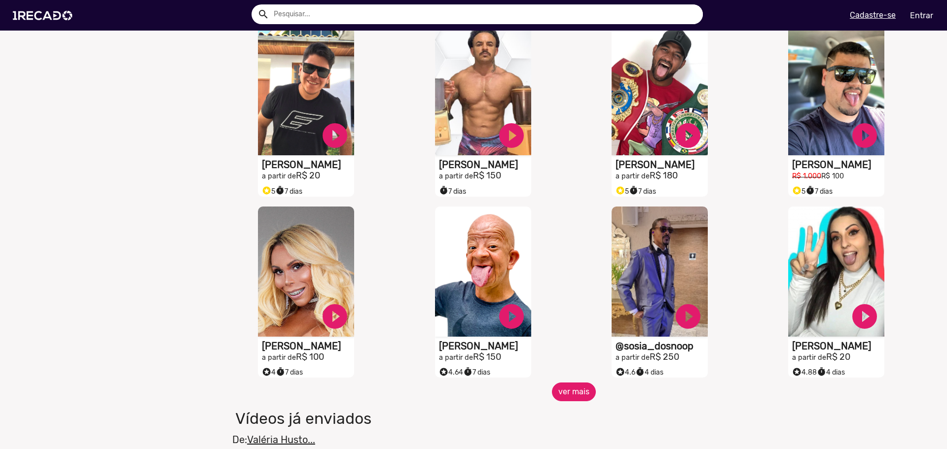
scroll to position [691, 0]
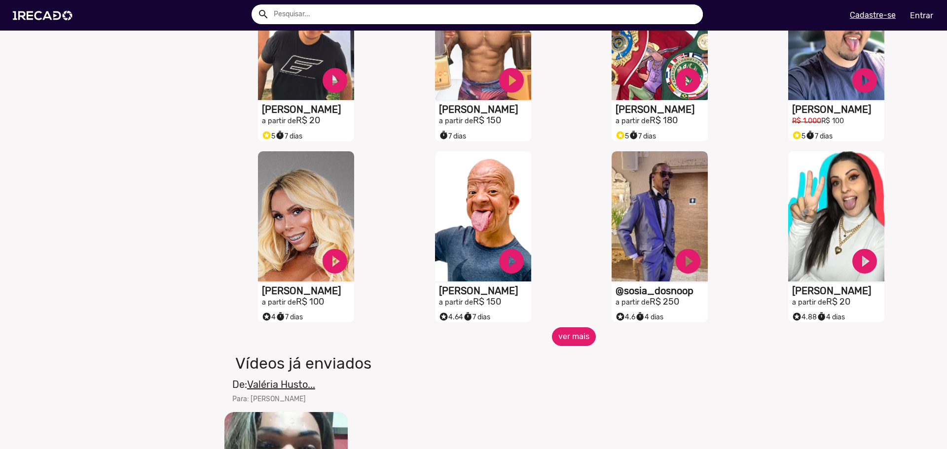
click at [562, 341] on button "ver mais" at bounding box center [574, 337] width 44 height 19
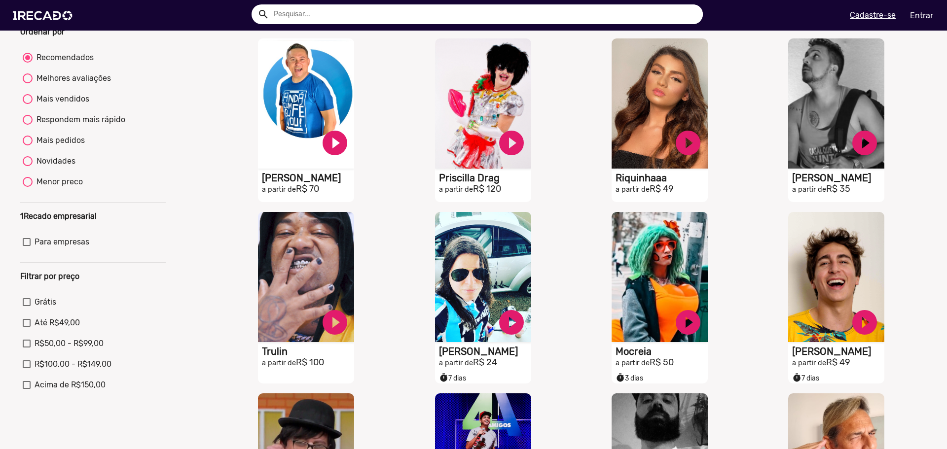
scroll to position [0, 0]
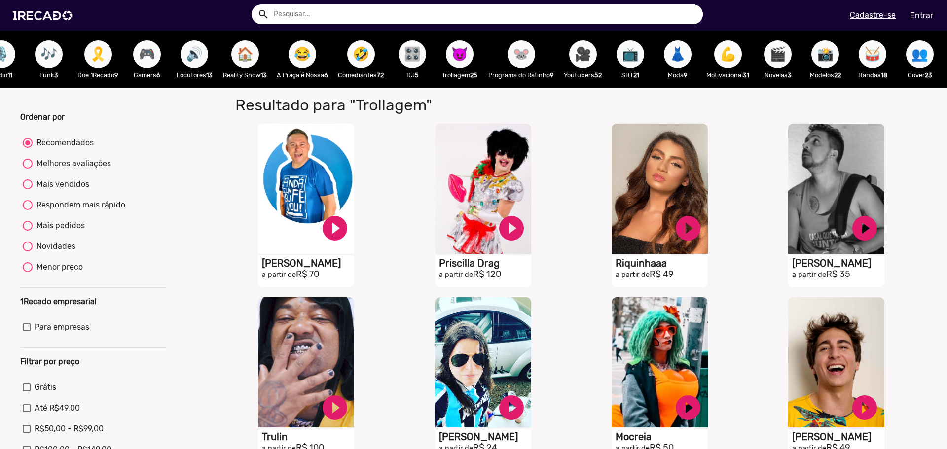
click at [409, 55] on span "🎛️" at bounding box center [412, 54] width 17 height 28
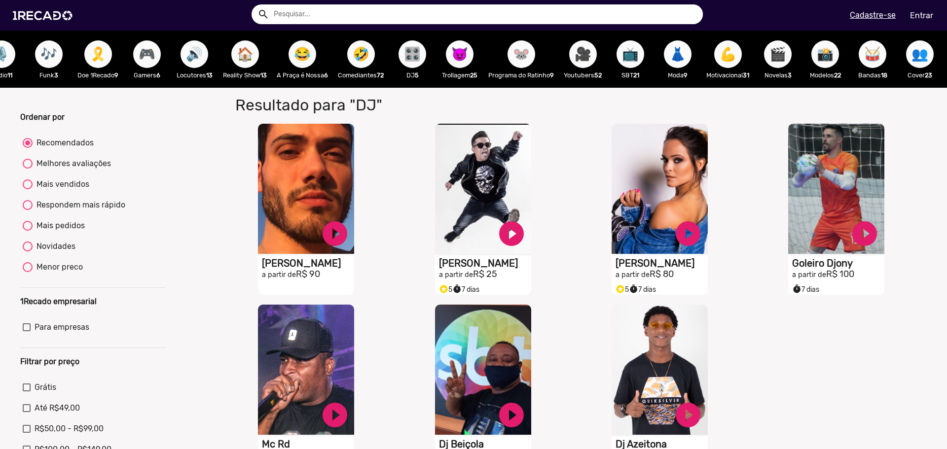
click at [421, 50] on span "🎛️" at bounding box center [412, 54] width 17 height 28
click at [421, 53] on span "🎛️" at bounding box center [412, 54] width 17 height 28
click at [421, 59] on span "🎛️" at bounding box center [412, 54] width 17 height 28
click at [361, 57] on span "🤣" at bounding box center [361, 54] width 17 height 28
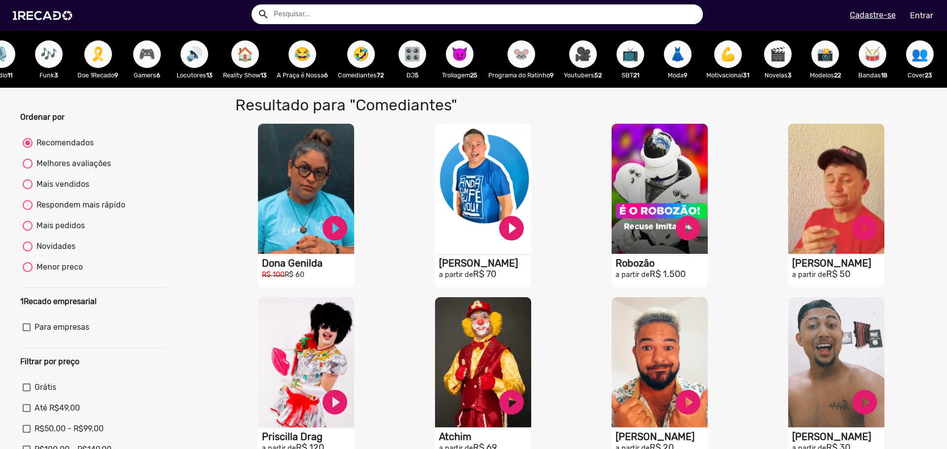
click at [241, 52] on span "🏠" at bounding box center [245, 54] width 17 height 28
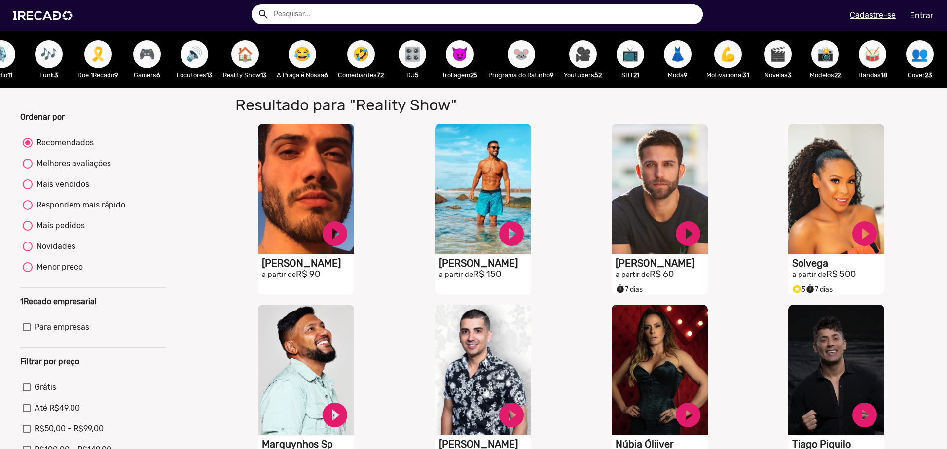
click at [308, 47] on span "😂" at bounding box center [302, 54] width 17 height 28
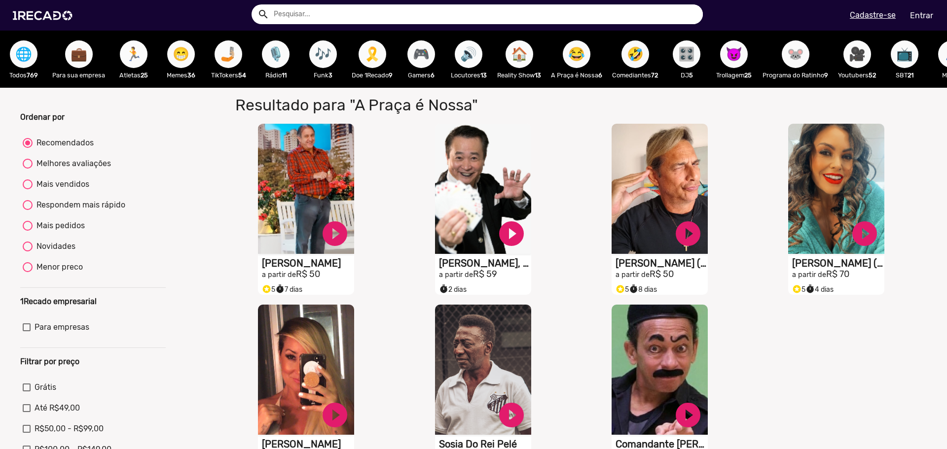
click at [145, 55] on button "🏃" at bounding box center [134, 54] width 28 height 28
